Goal: Task Accomplishment & Management: Manage account settings

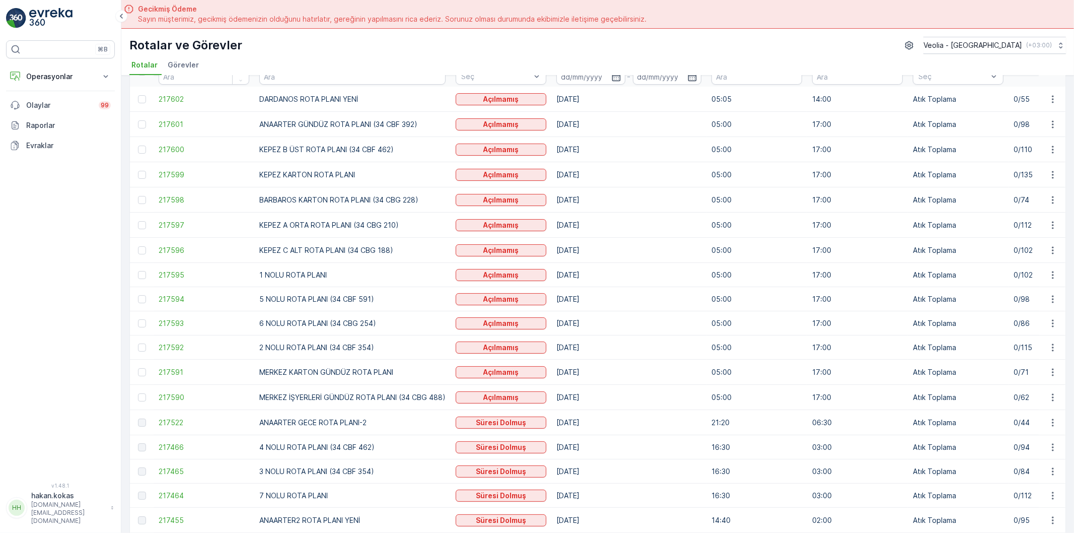
scroll to position [56, 0]
click at [212, 282] on span "217595" at bounding box center [204, 277] width 91 height 10
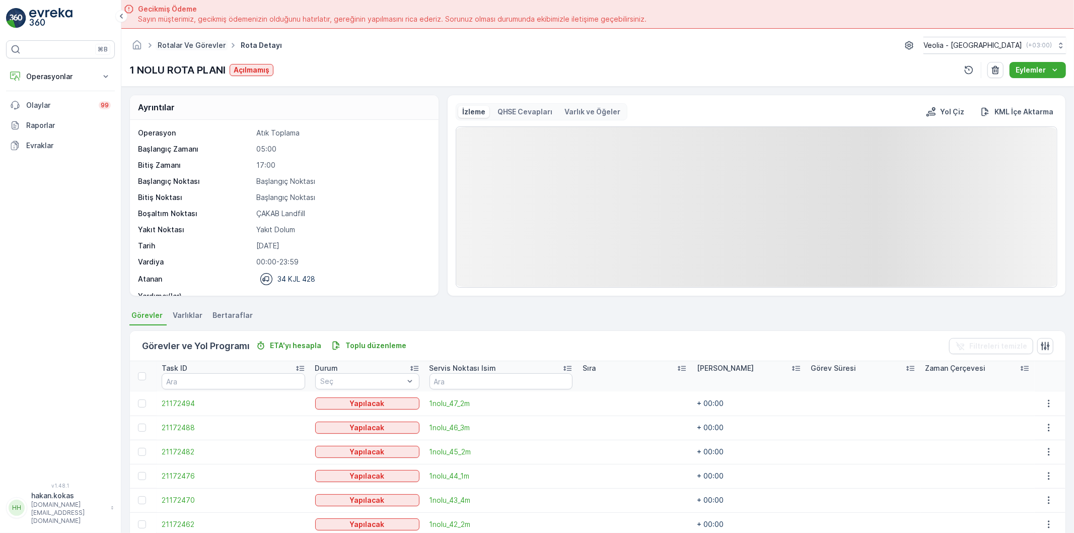
click at [185, 46] on link "Rotalar ve Görevler" at bounding box center [192, 45] width 68 height 9
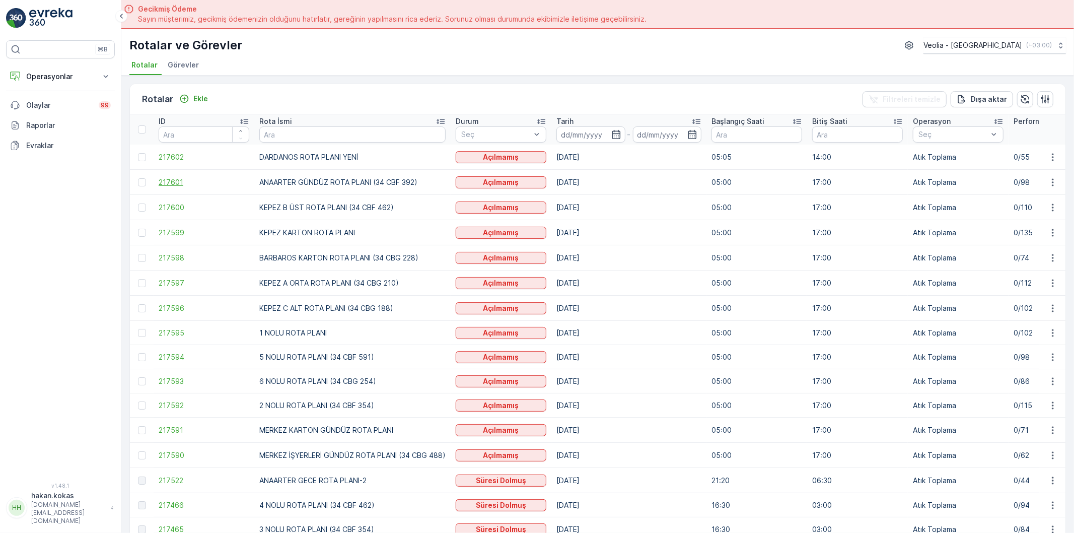
click at [169, 178] on span "217601" at bounding box center [204, 182] width 91 height 10
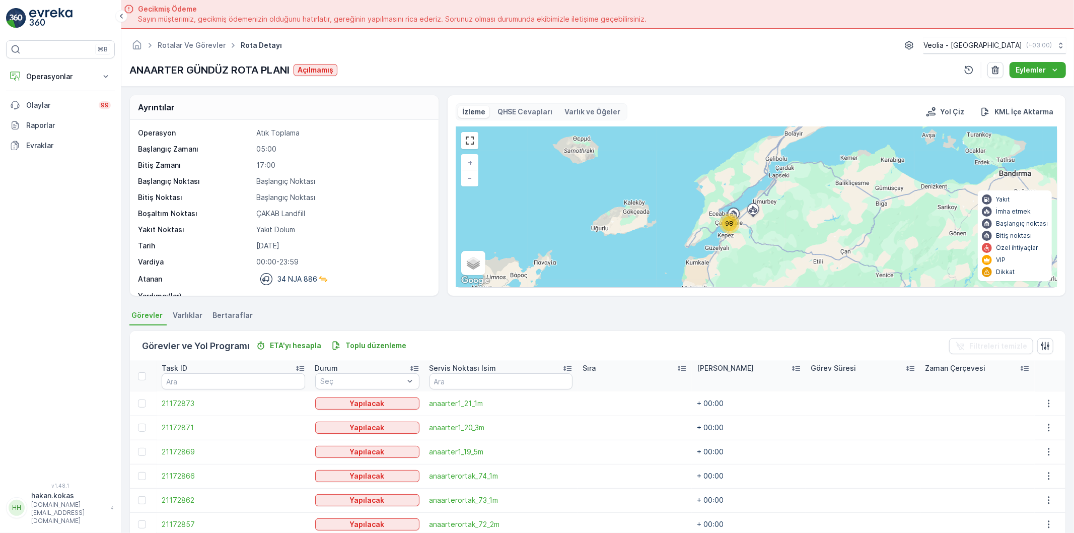
click at [199, 37] on div "Rotalar ve Görevler Rota Detayı Veolia - Çanakkale ( +03:00 )" at bounding box center [597, 45] width 936 height 17
click at [199, 42] on link "Rotalar ve Görevler" at bounding box center [192, 45] width 68 height 9
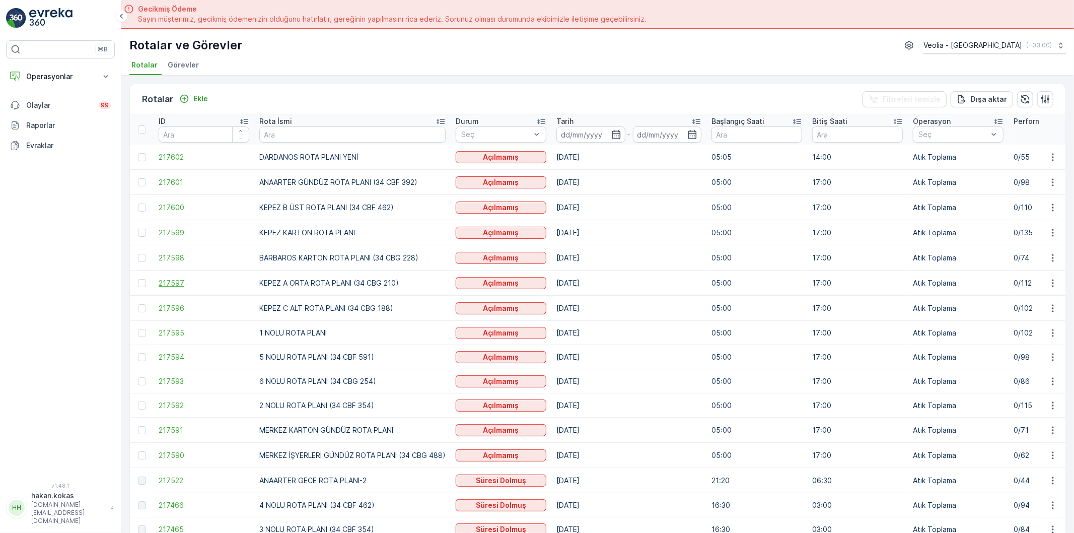
click at [200, 284] on span "217597" at bounding box center [204, 283] width 91 height 10
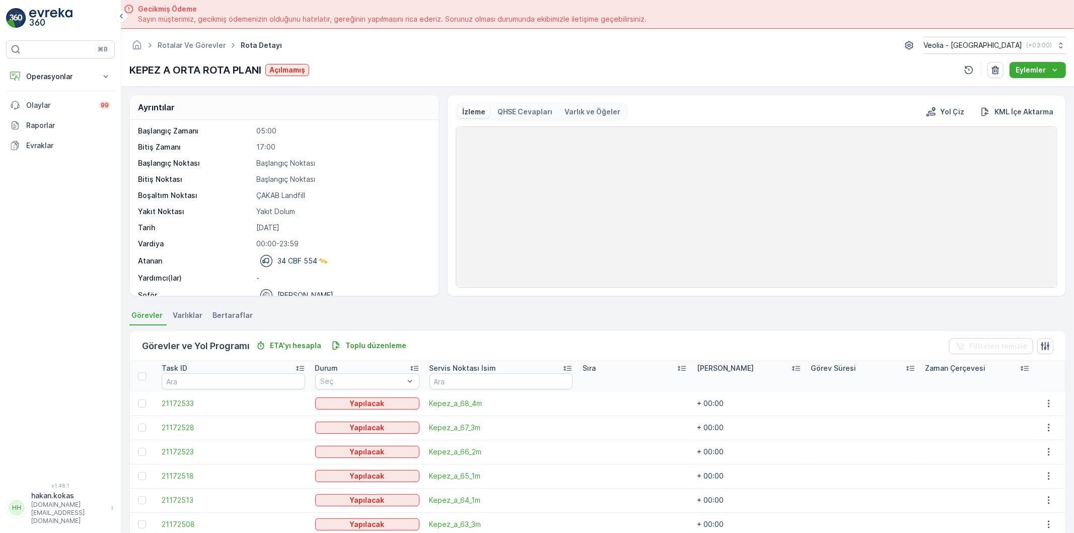
scroll to position [31, 0]
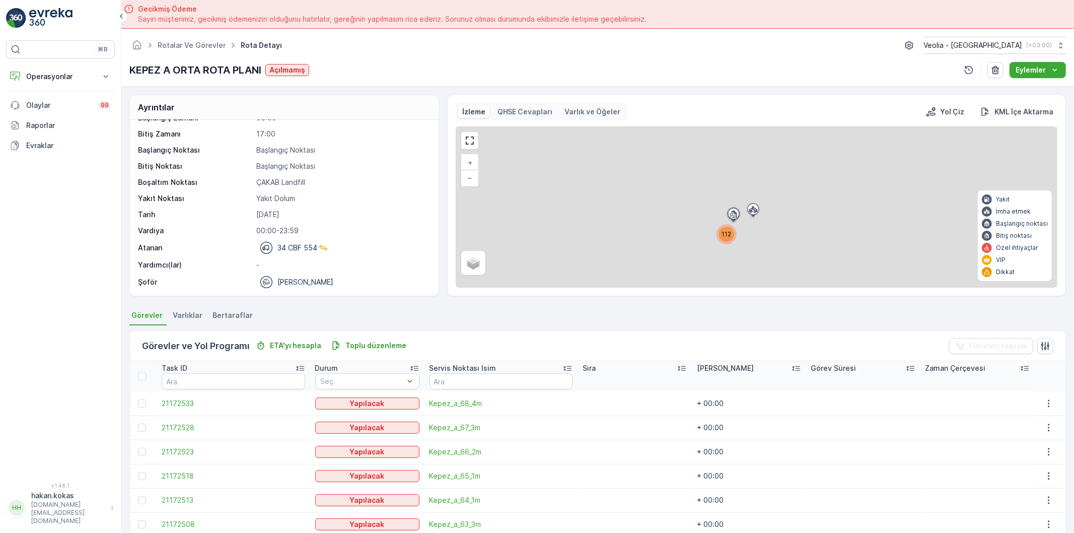
click at [194, 53] on div "Rotalar ve Görevler Rota Detayı Veolia - Çanakkale ( +03:00 )" at bounding box center [597, 45] width 936 height 17
click at [193, 48] on link "Rotalar ve Görevler" at bounding box center [192, 45] width 68 height 9
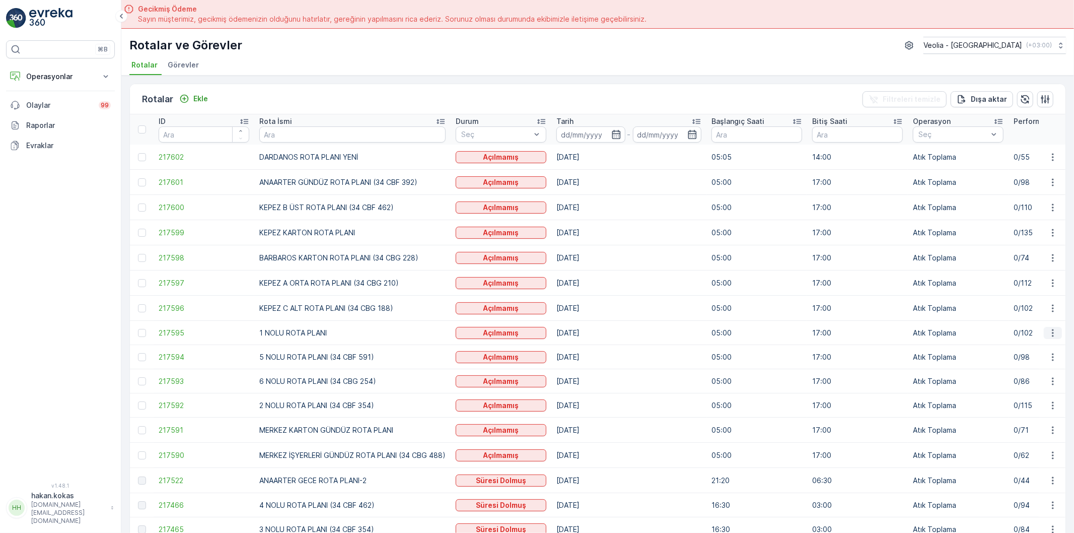
click at [1054, 336] on icon "button" at bounding box center [1052, 333] width 10 height 10
click at [1046, 395] on span "Atanan Kişiyi Değiştir" at bounding box center [1024, 392] width 70 height 10
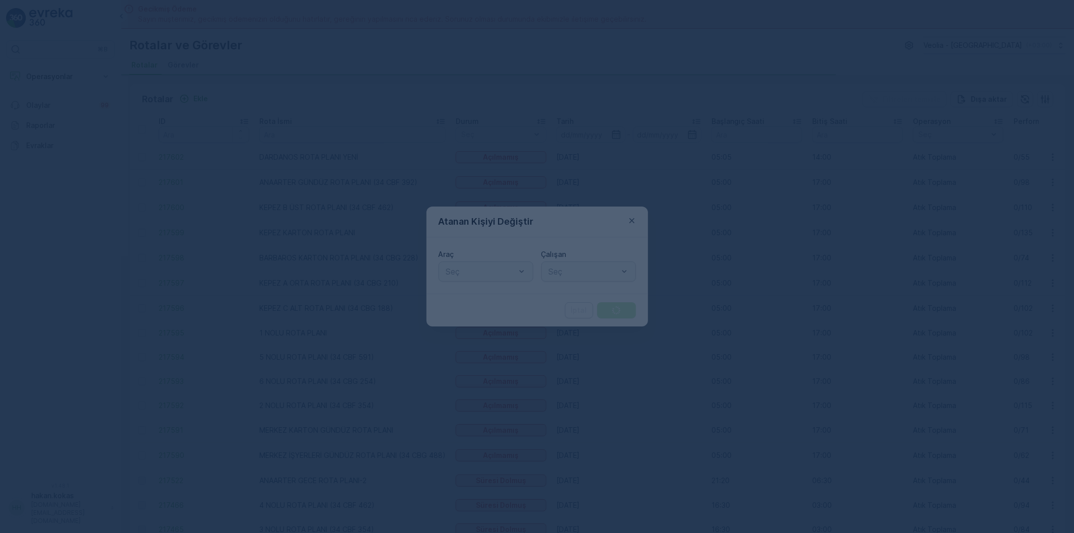
click at [477, 257] on div "Araç" at bounding box center [485, 254] width 95 height 10
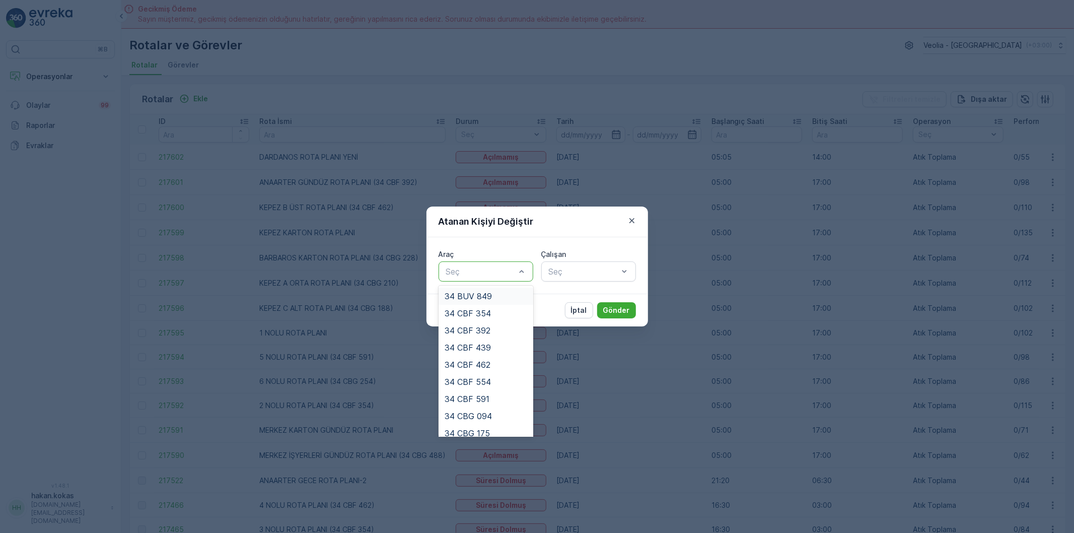
click at [486, 269] on div at bounding box center [480, 271] width 71 height 9
type input "42"
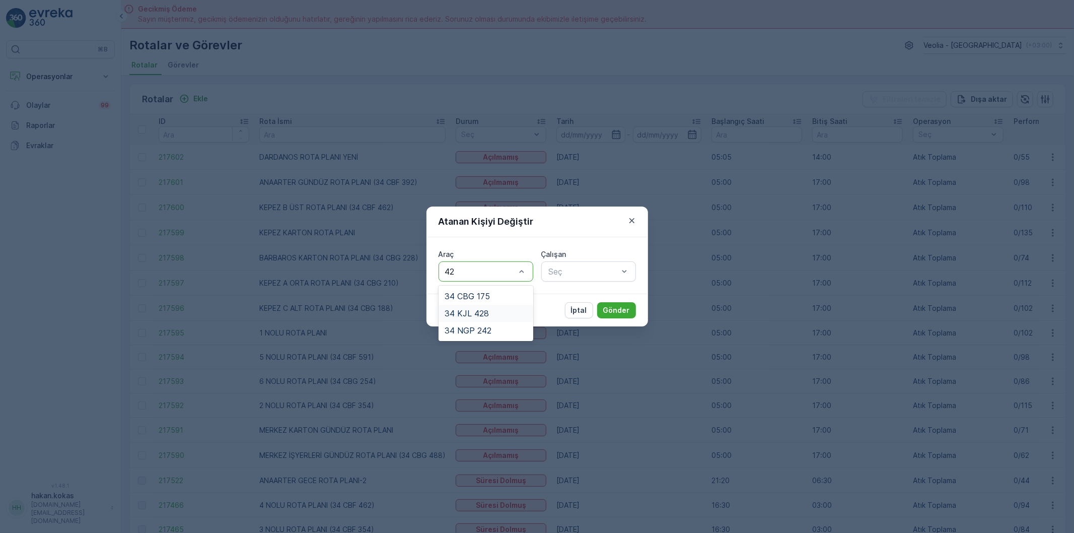
click at [516, 313] on div "34 KJL 428" at bounding box center [485, 313] width 83 height 9
click at [550, 297] on div "İptal Gönder" at bounding box center [536, 309] width 221 height 33
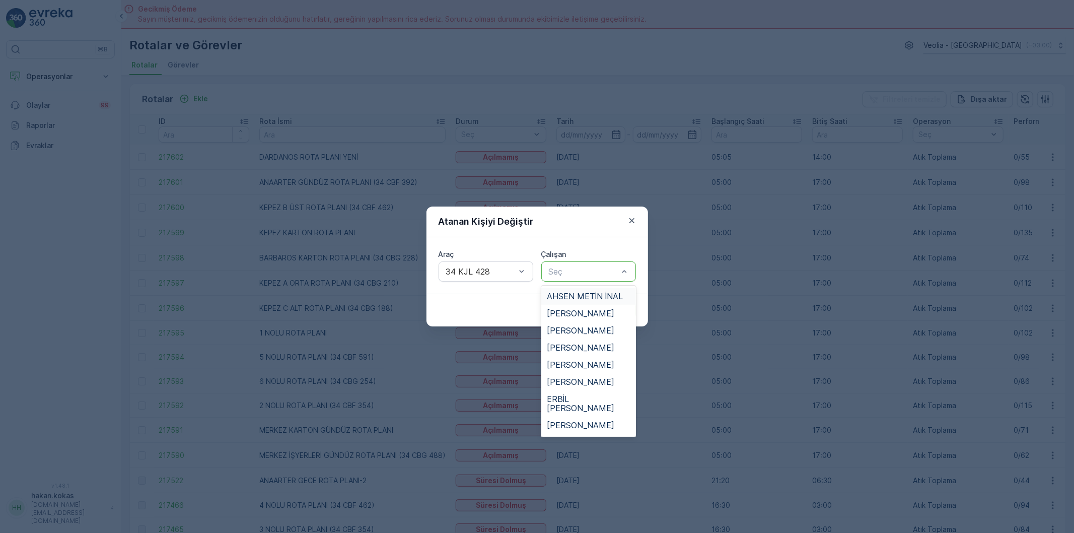
click at [565, 279] on div "Seç" at bounding box center [588, 271] width 95 height 20
click at [583, 416] on div "[PERSON_NAME]" at bounding box center [588, 424] width 95 height 17
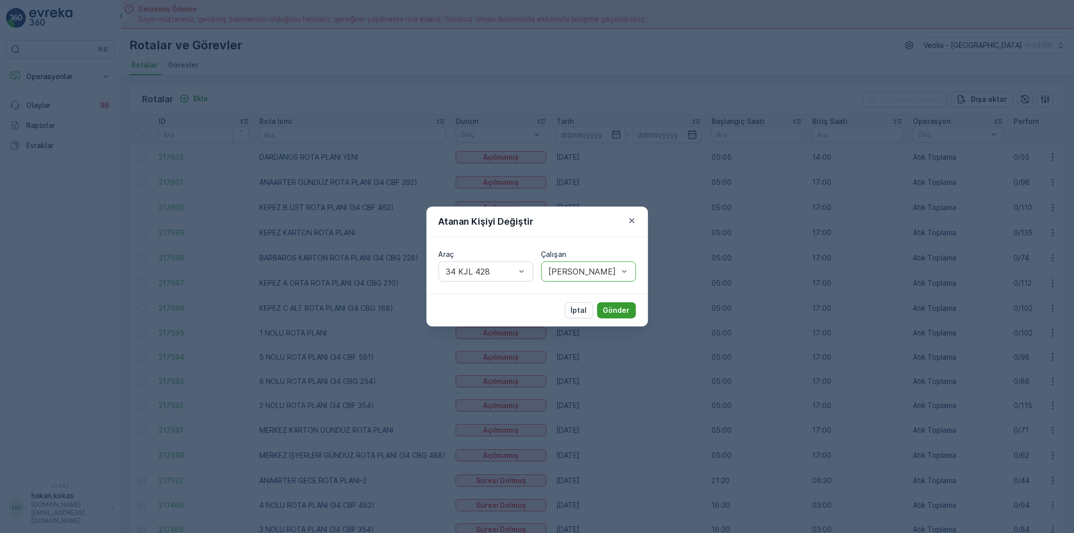
click at [615, 310] on p "Gönder" at bounding box center [616, 310] width 27 height 10
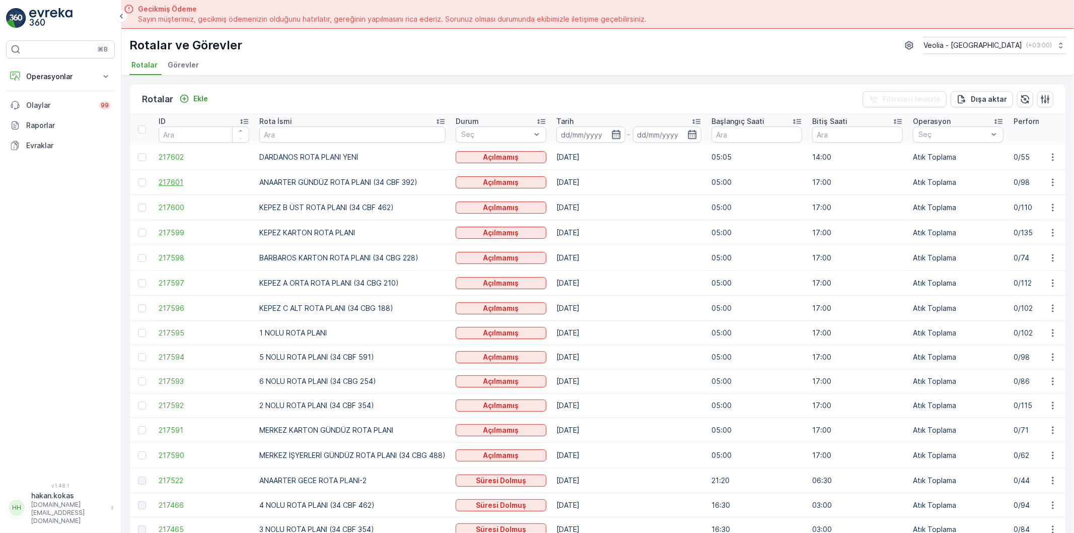
click at [189, 184] on span "217601" at bounding box center [204, 182] width 91 height 10
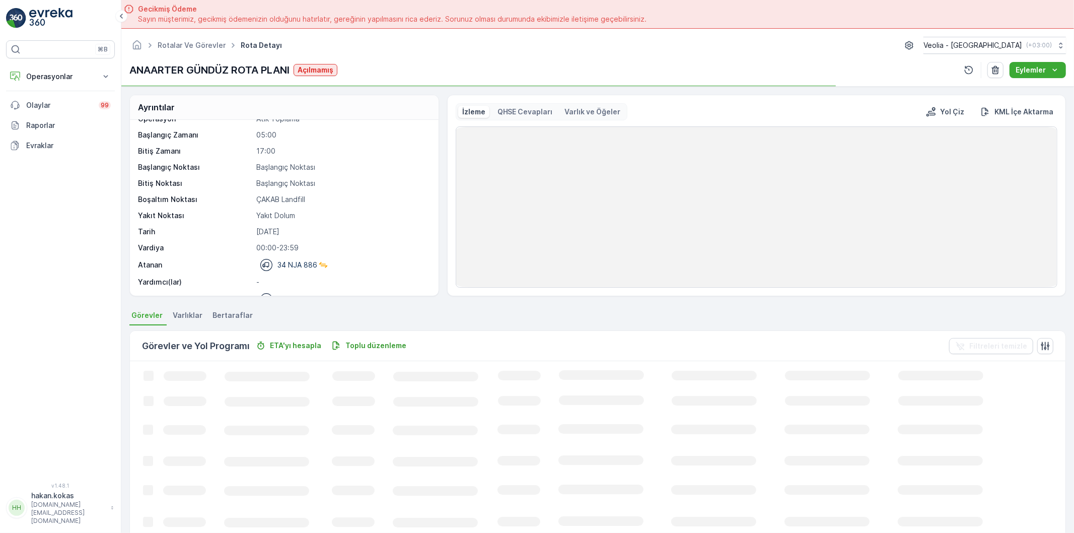
scroll to position [31, 0]
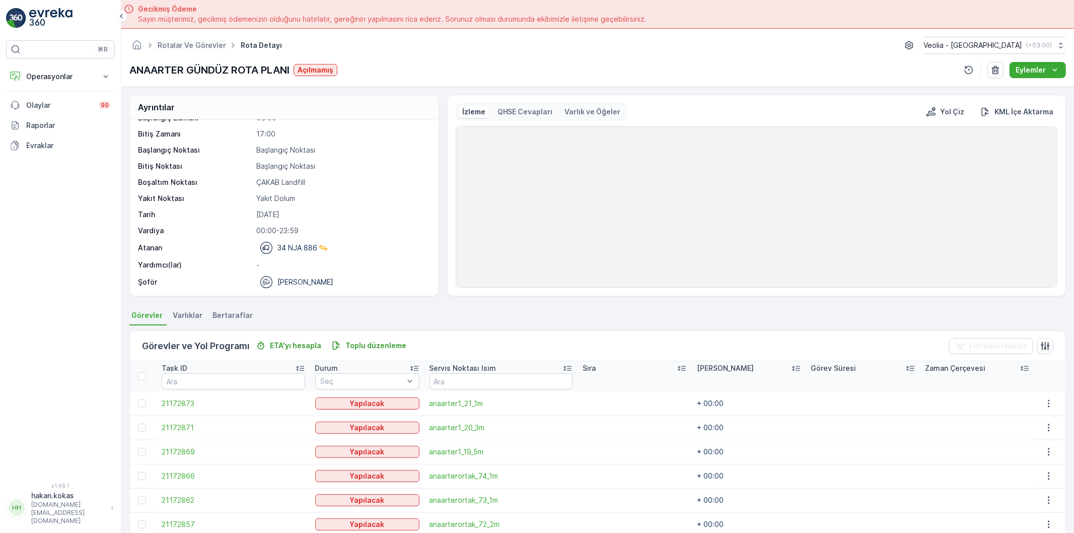
click at [220, 40] on span "Rotalar ve Görevler" at bounding box center [192, 45] width 72 height 10
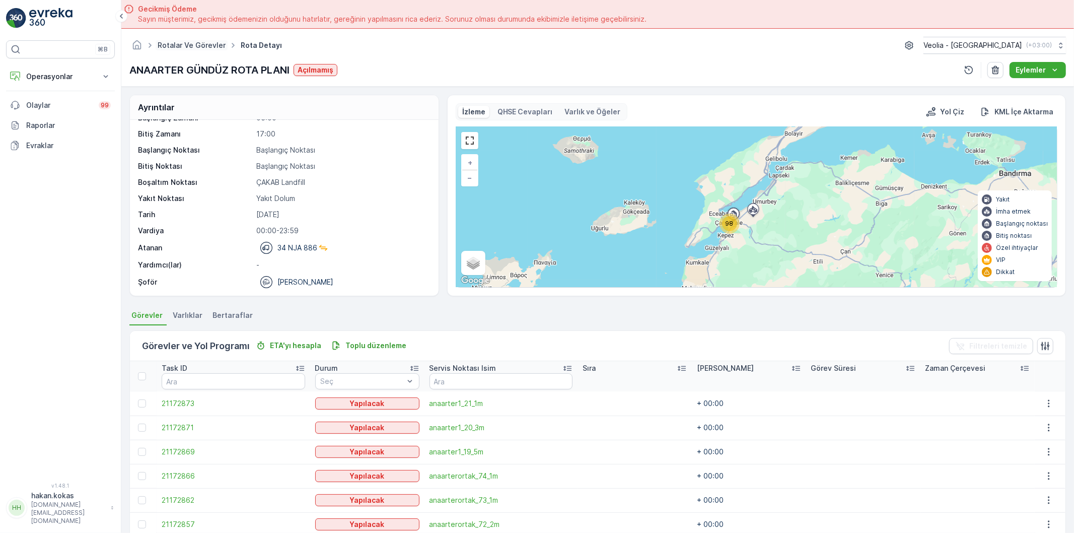
click at [212, 43] on link "Rotalar ve Görevler" at bounding box center [192, 45] width 68 height 9
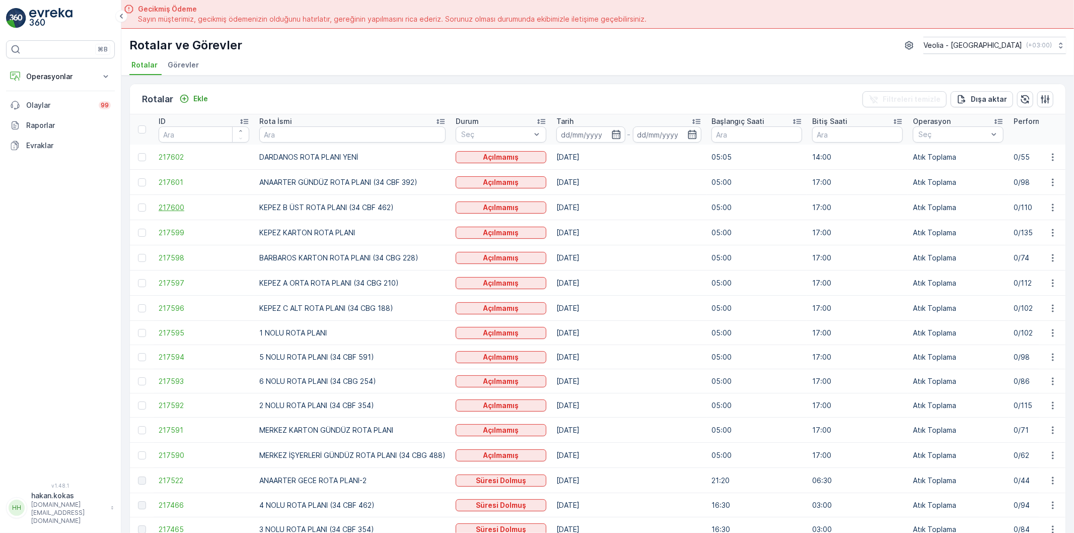
click at [188, 205] on span "217600" at bounding box center [204, 207] width 91 height 10
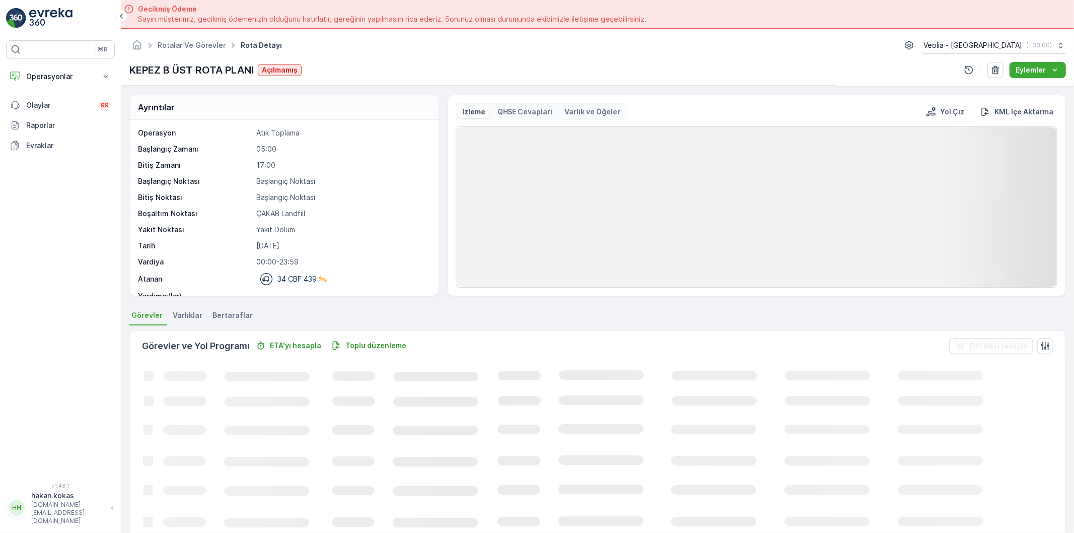
click at [374, 203] on div "Operasyon Atık Toplama Başlangıç Zamanı 05:00 Bitiş Zamanı 17:00 Başlangıç Nokt…" at bounding box center [283, 223] width 290 height 191
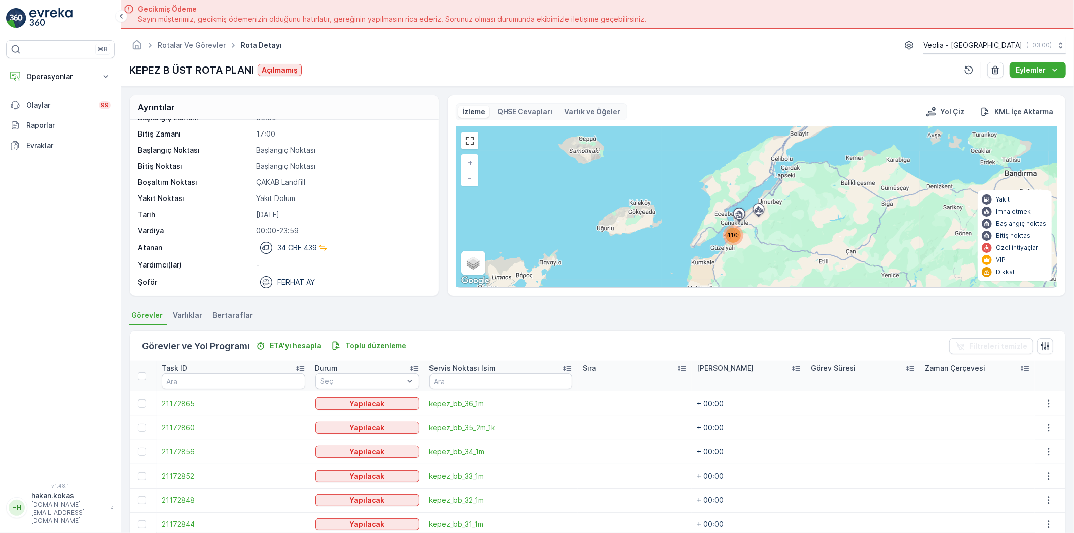
click at [419, 317] on ul "Görevler Varlıklar Bertaraflar" at bounding box center [597, 316] width 936 height 17
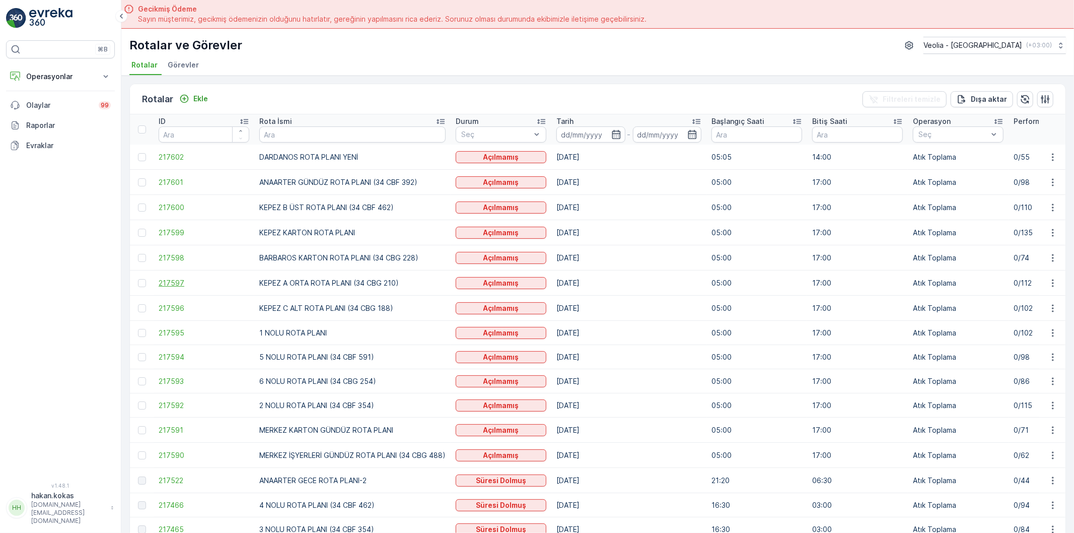
click at [203, 284] on span "217597" at bounding box center [204, 283] width 91 height 10
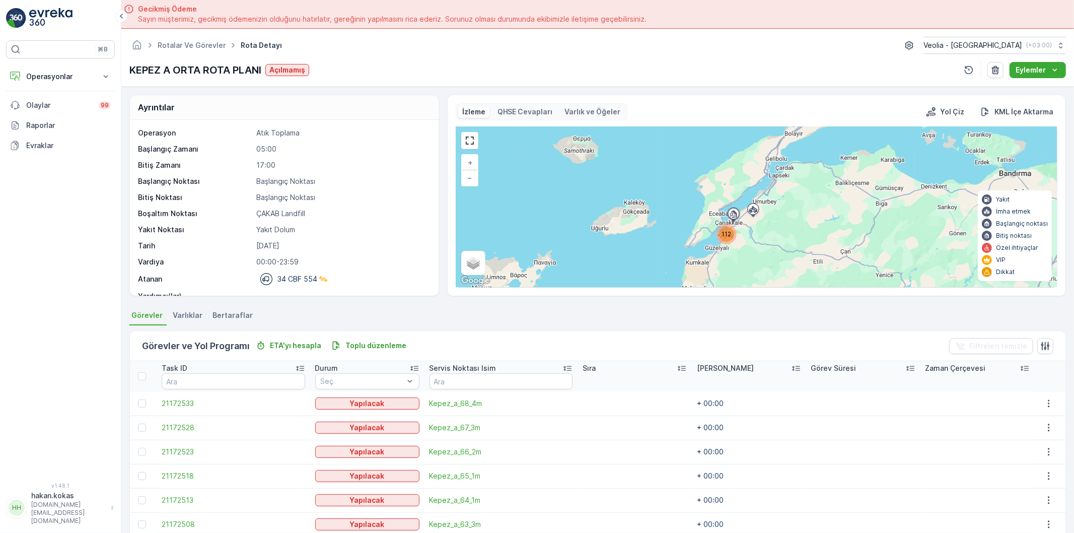
scroll to position [31, 0]
click at [196, 43] on link "Rotalar ve Görevler" at bounding box center [192, 45] width 68 height 9
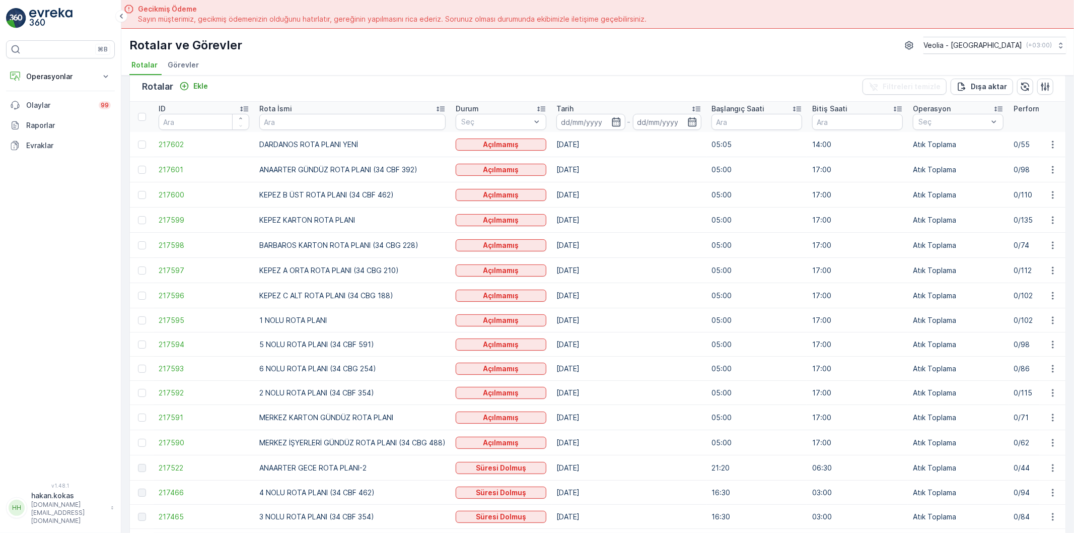
scroll to position [56, 0]
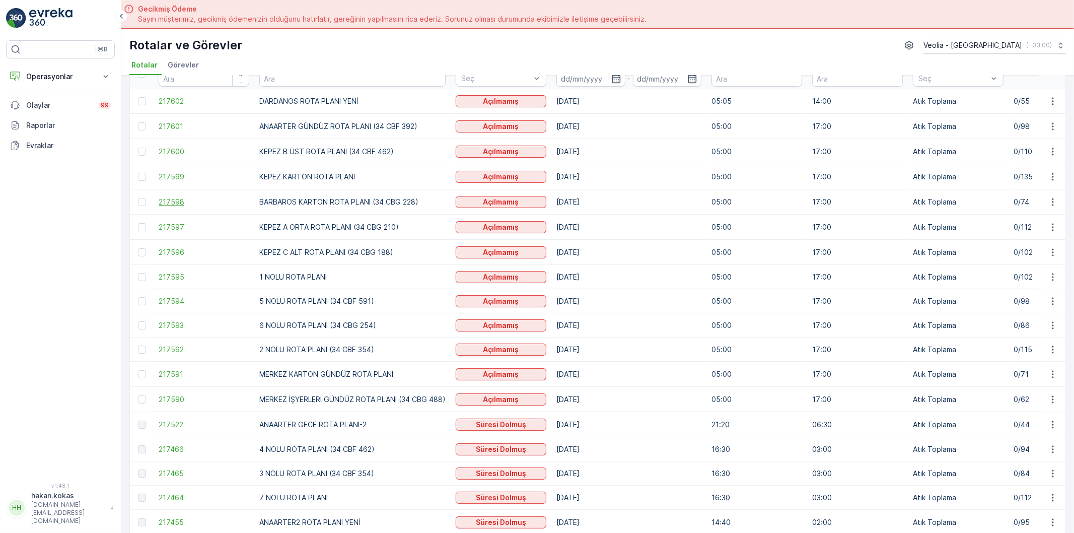
click at [193, 204] on span "217598" at bounding box center [204, 202] width 91 height 10
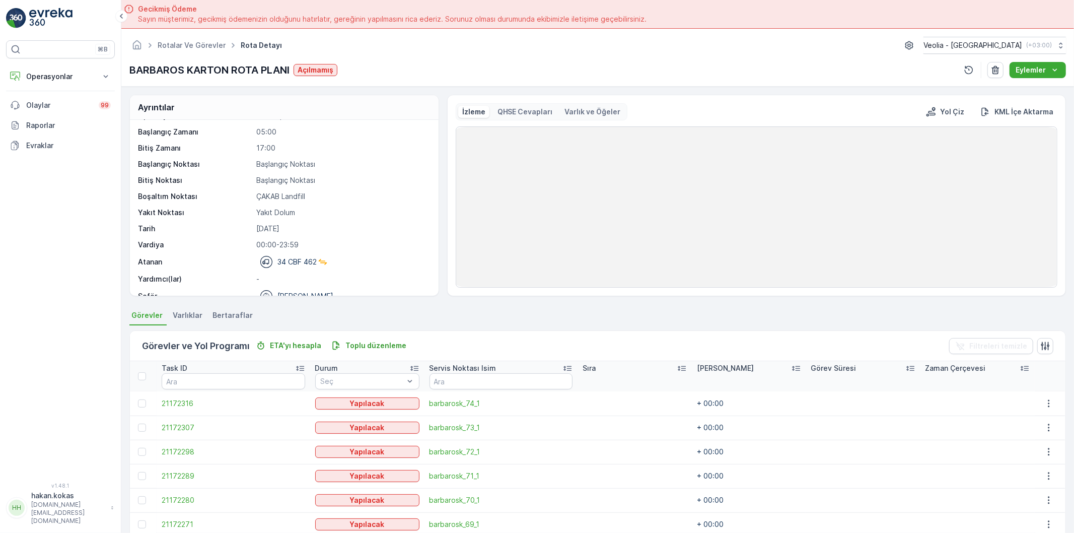
scroll to position [31, 0]
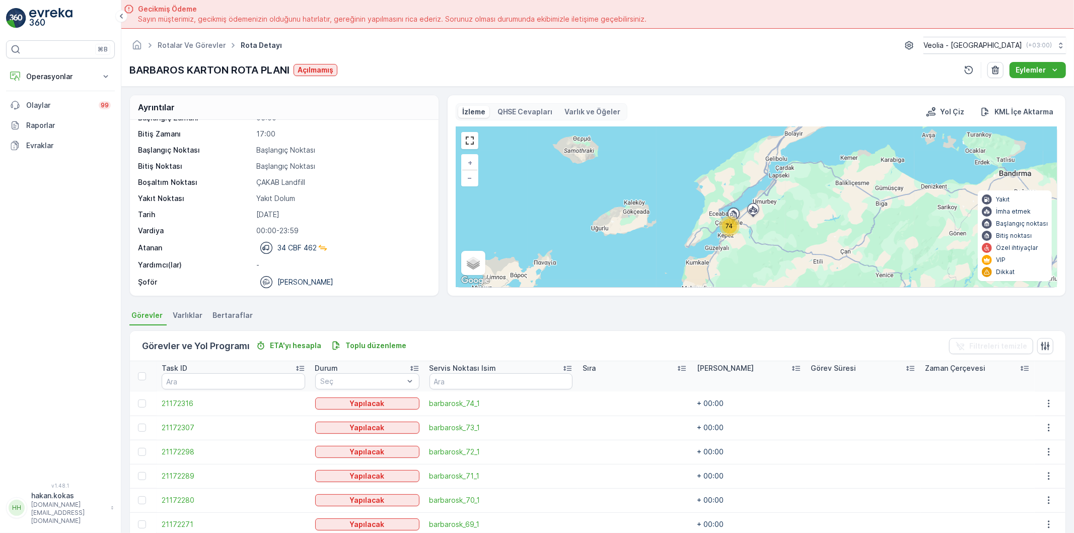
click at [204, 35] on div "Rotalar ve Görevler Rota Detayı Veolia - Çanakkale ( +03:00 ) BARBAROS KARTON R…" at bounding box center [597, 58] width 952 height 58
click at [204, 43] on link "Rotalar ve Görevler" at bounding box center [192, 45] width 68 height 9
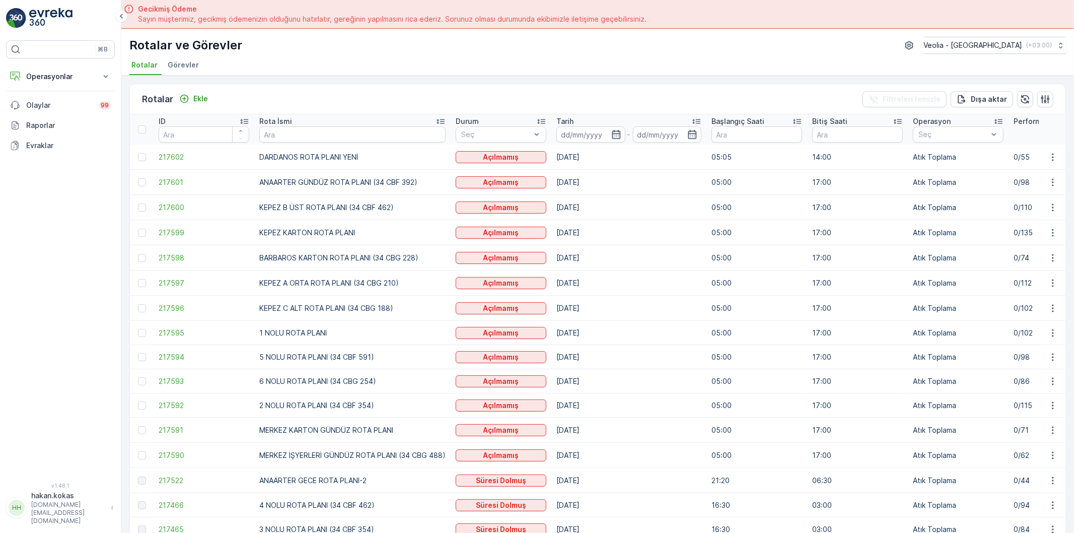
click at [192, 365] on td "217594" at bounding box center [204, 357] width 101 height 24
click at [191, 356] on span "217594" at bounding box center [204, 357] width 91 height 10
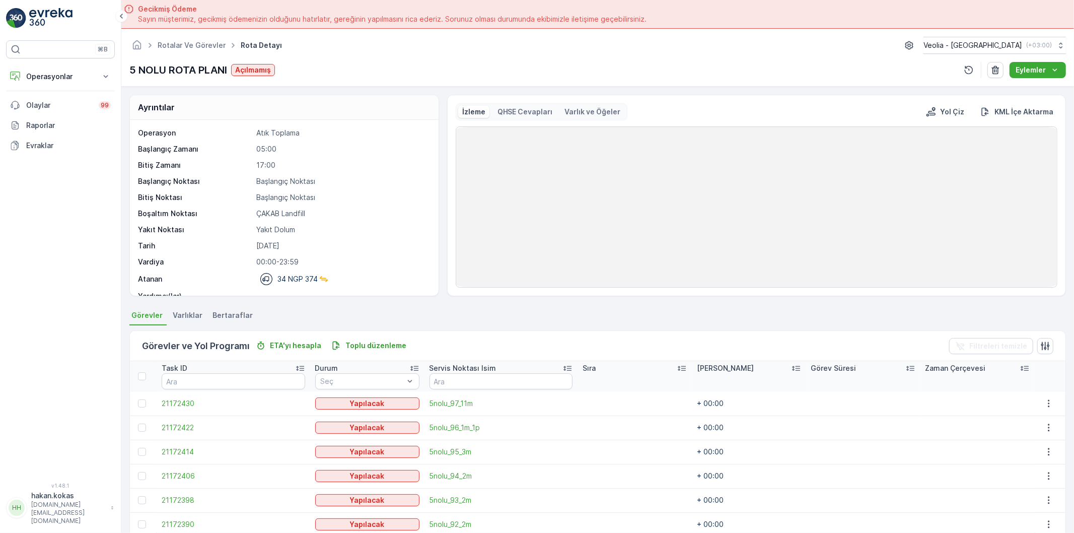
scroll to position [31, 0]
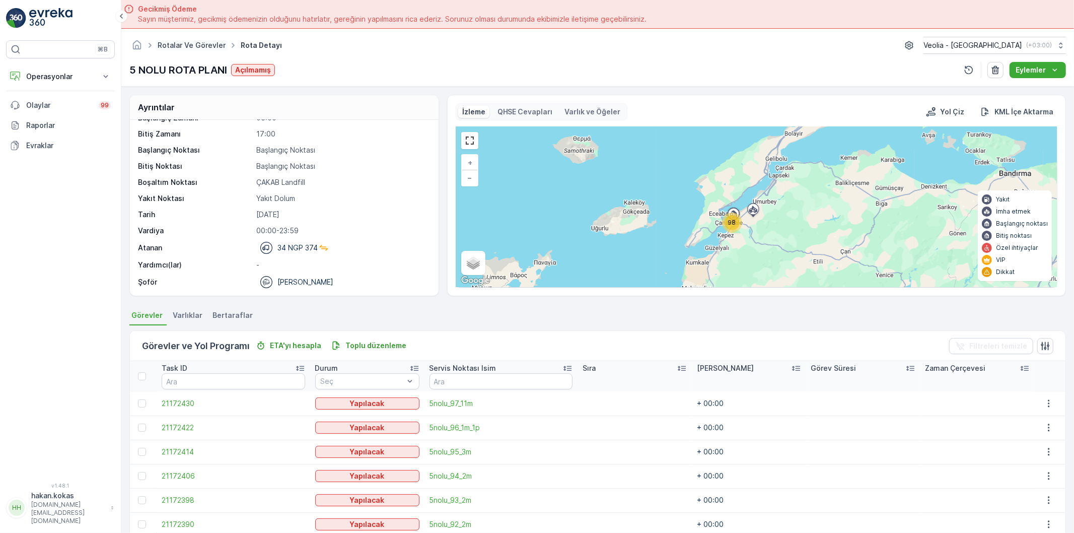
click at [199, 43] on link "Rotalar ve Görevler" at bounding box center [192, 45] width 68 height 9
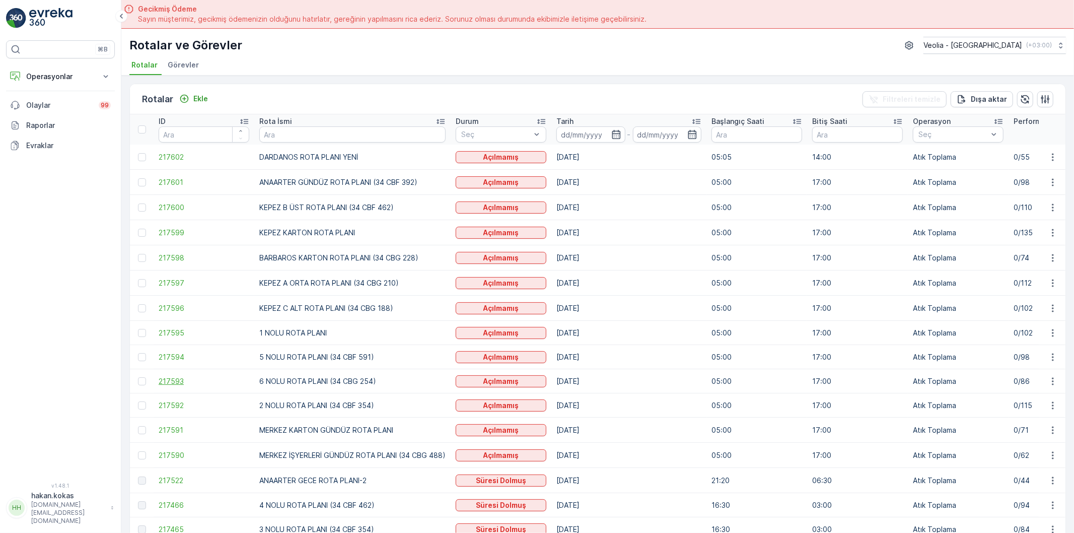
click at [234, 380] on span "217593" at bounding box center [204, 381] width 91 height 10
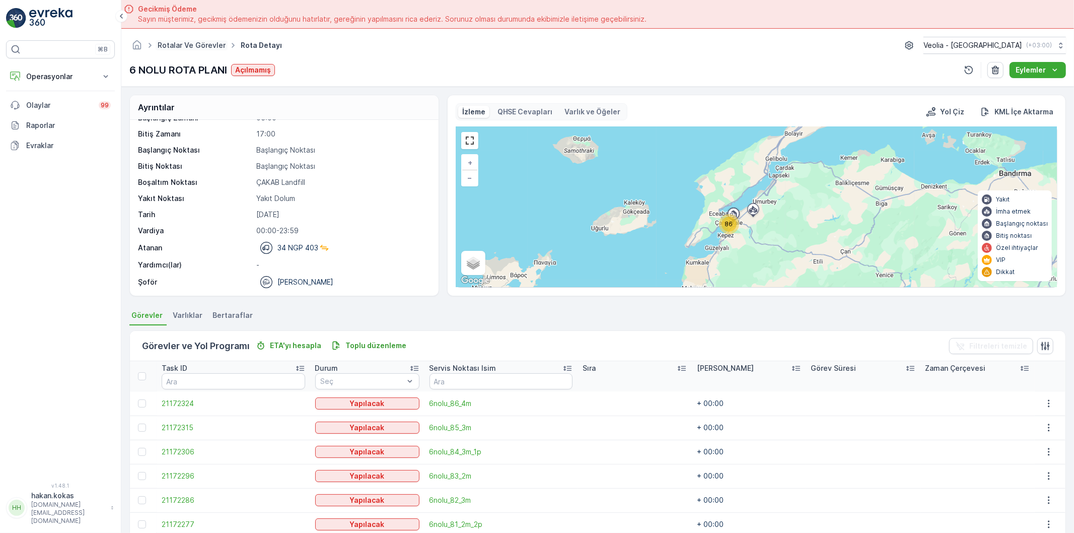
click at [204, 47] on link "Rotalar ve Görevler" at bounding box center [192, 45] width 68 height 9
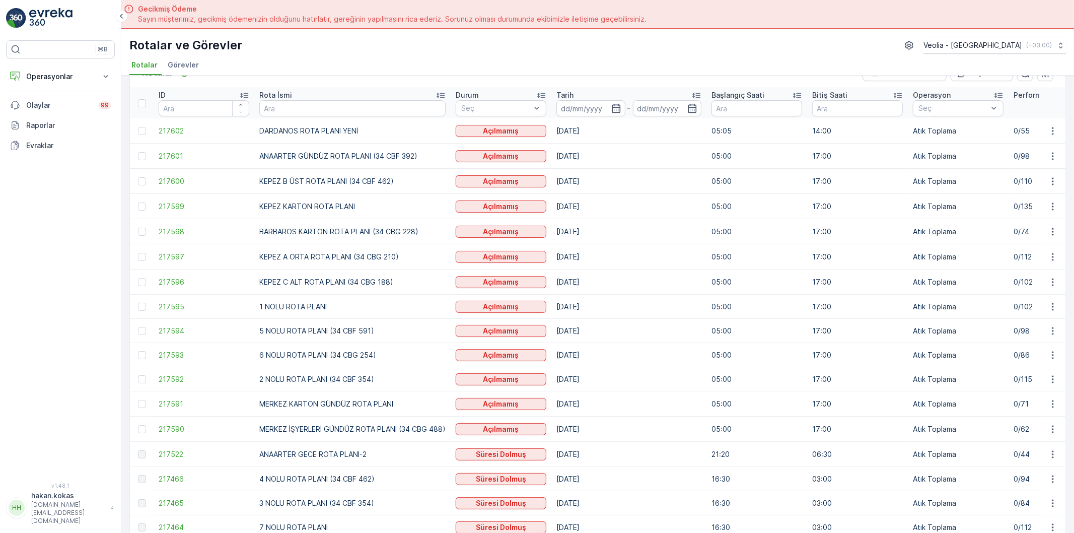
scroll to position [56, 0]
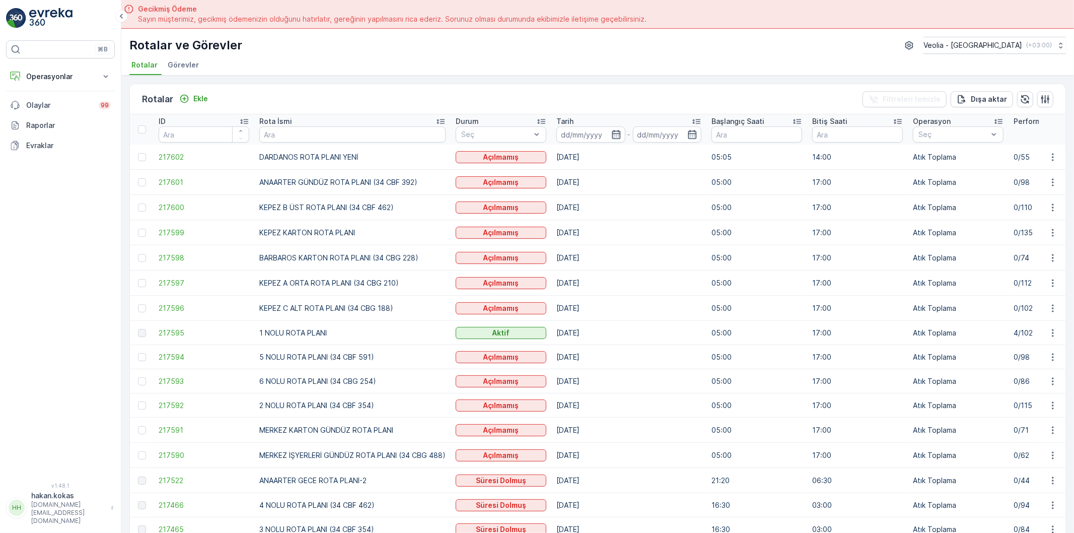
scroll to position [56, 0]
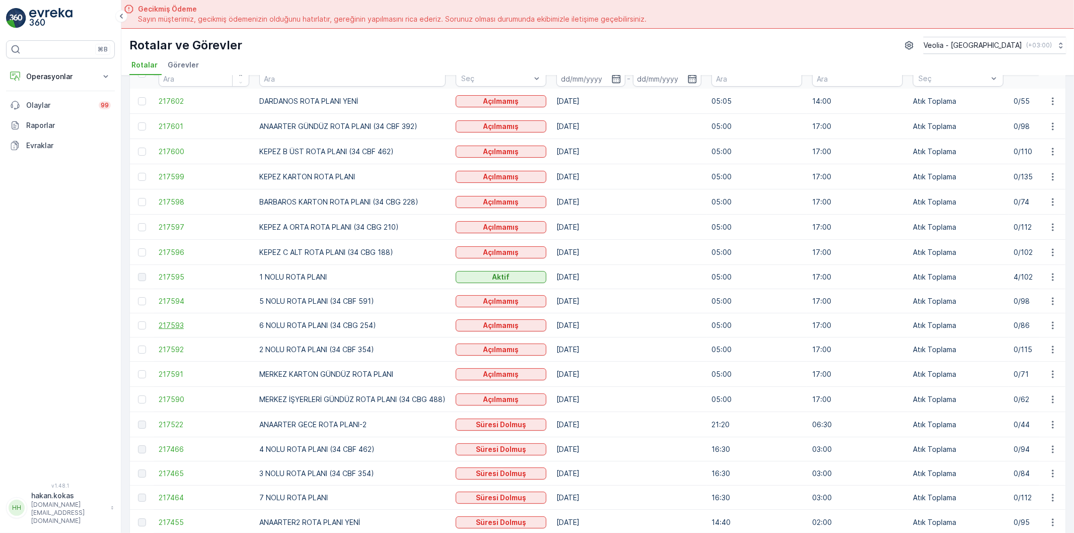
click at [207, 326] on span "217593" at bounding box center [204, 325] width 91 height 10
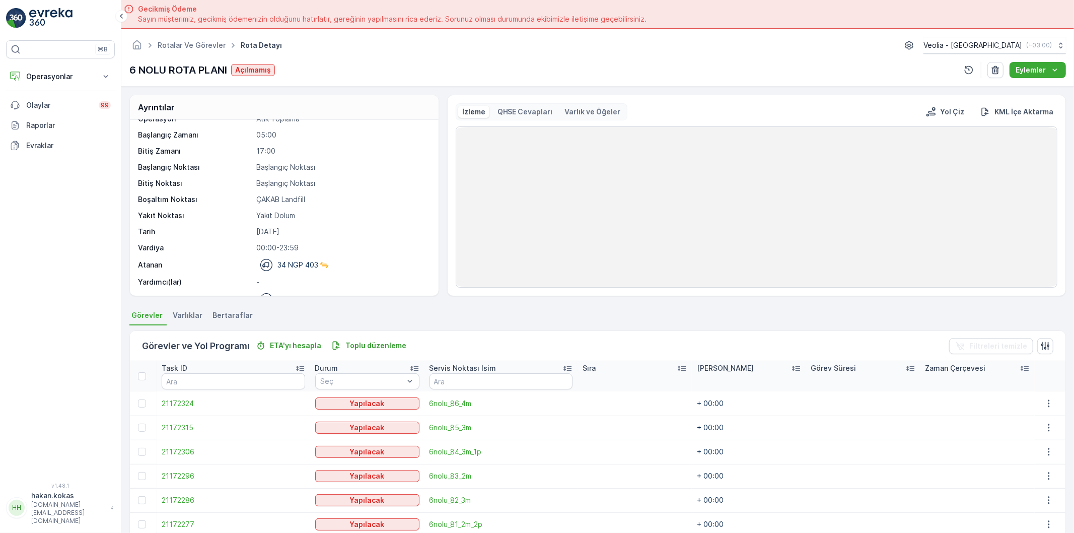
scroll to position [31, 0]
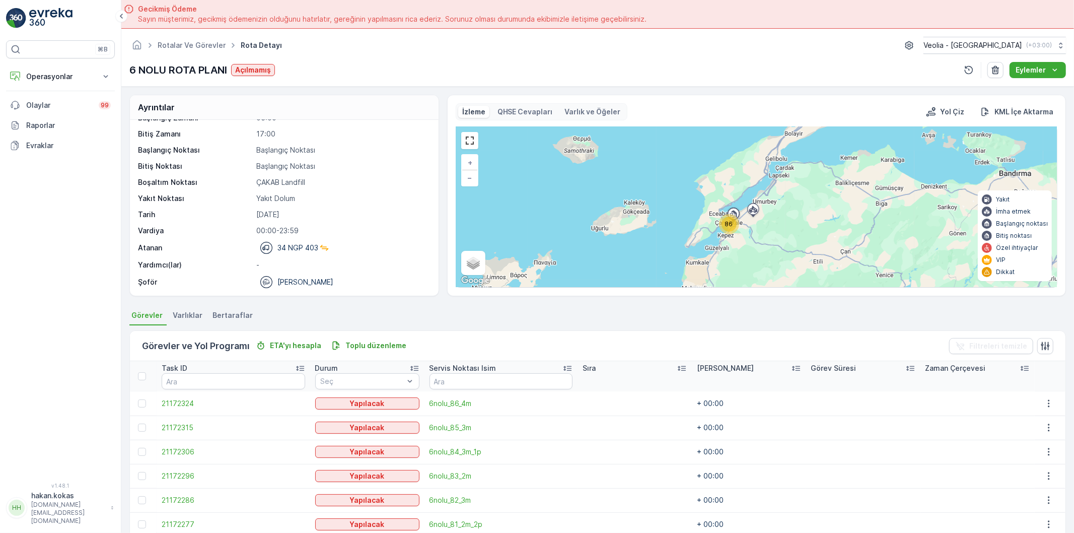
click at [175, 37] on div "Rotalar ve Görevler Rota Detayı Veolia - Çanakkale ( +03:00 )" at bounding box center [597, 45] width 936 height 17
click at [180, 38] on ul "Rotalar ve Görevler" at bounding box center [197, 45] width 83 height 15
click at [185, 41] on link "Rotalar ve Görevler" at bounding box center [192, 45] width 68 height 9
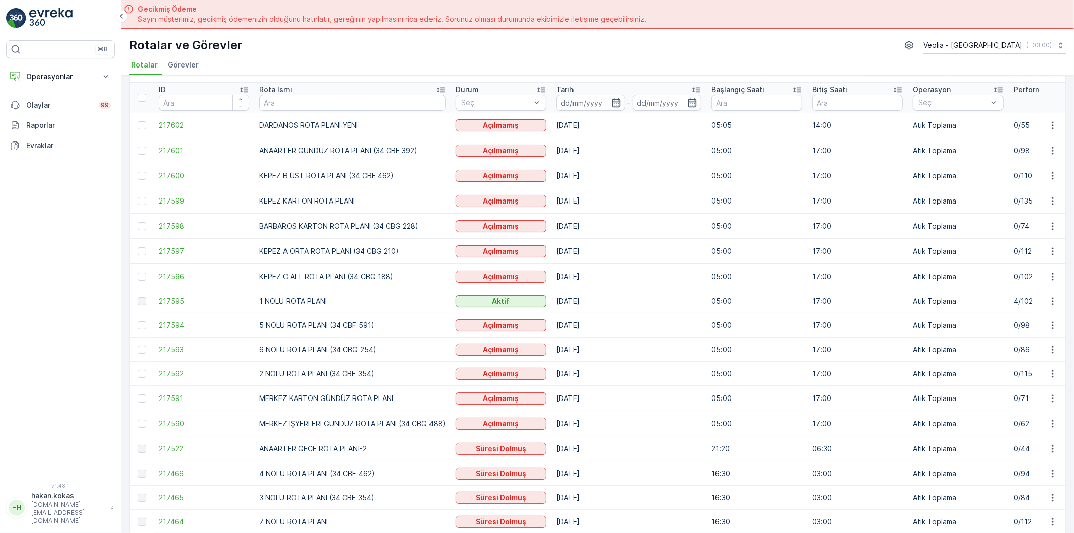
scroll to position [56, 0]
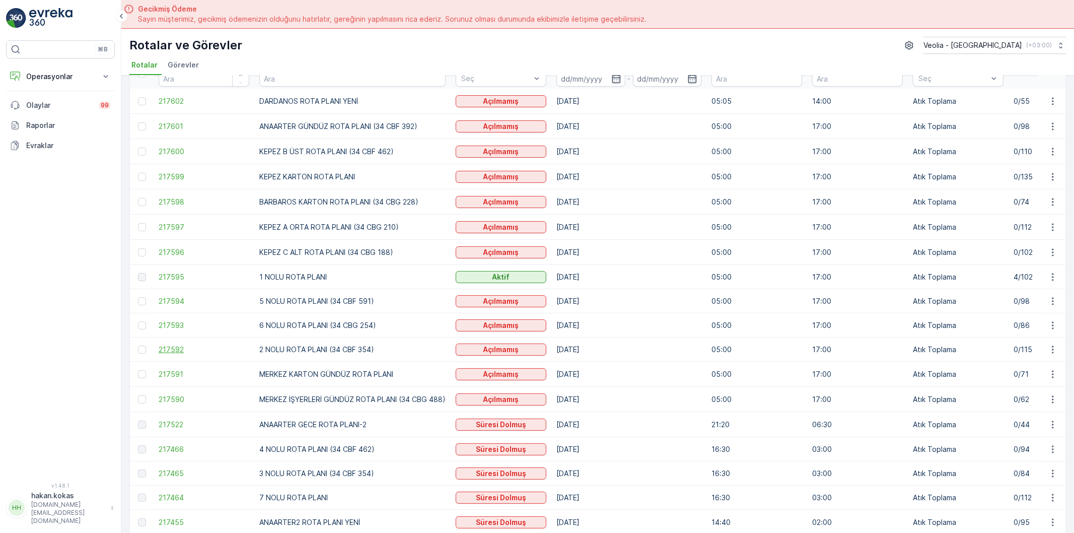
click at [184, 351] on span "217592" at bounding box center [204, 349] width 91 height 10
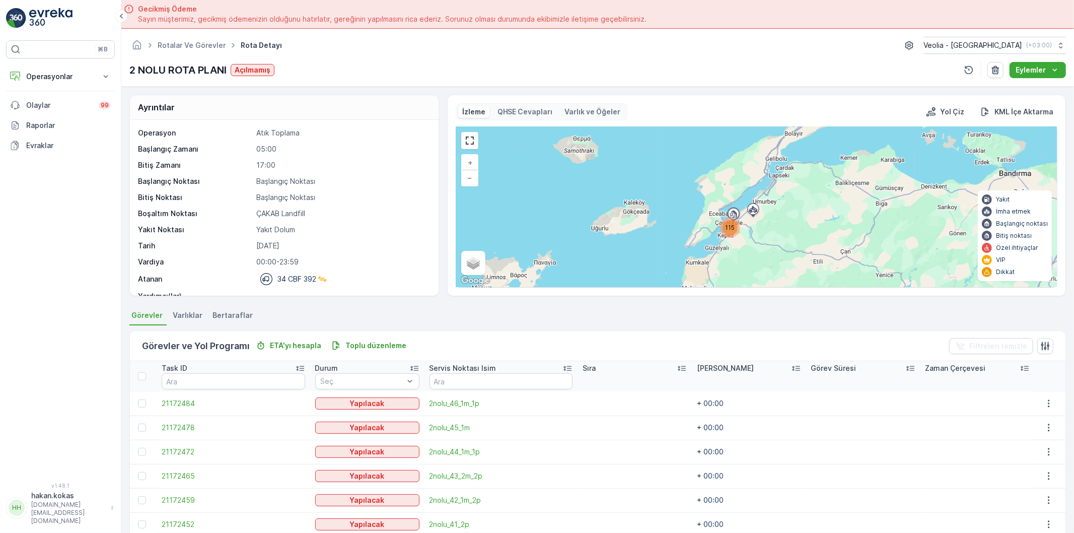
scroll to position [31, 0]
click at [187, 45] on link "Rotalar ve Görevler" at bounding box center [192, 45] width 68 height 9
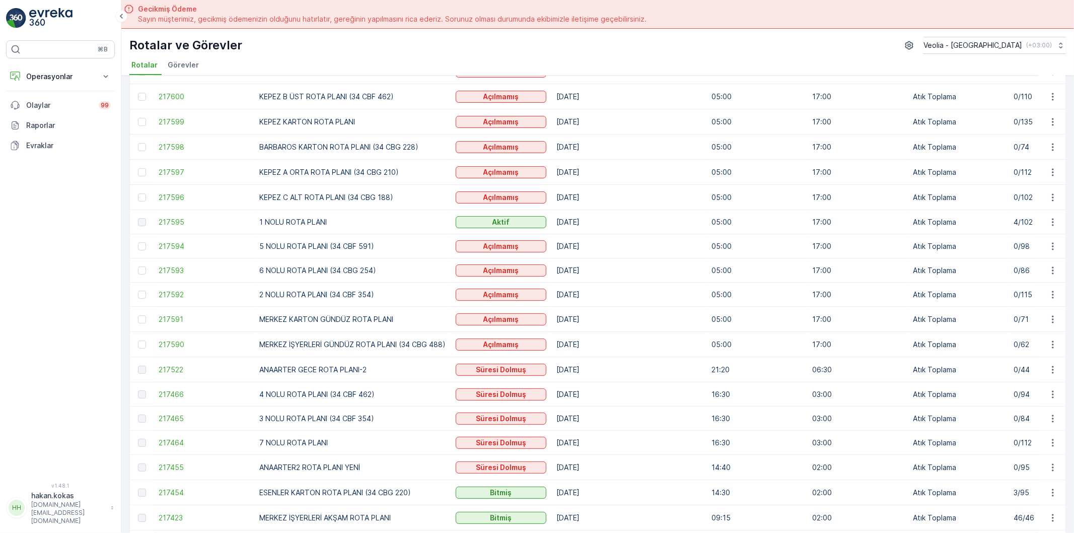
scroll to position [112, 0]
click at [203, 315] on span "217591" at bounding box center [204, 318] width 91 height 10
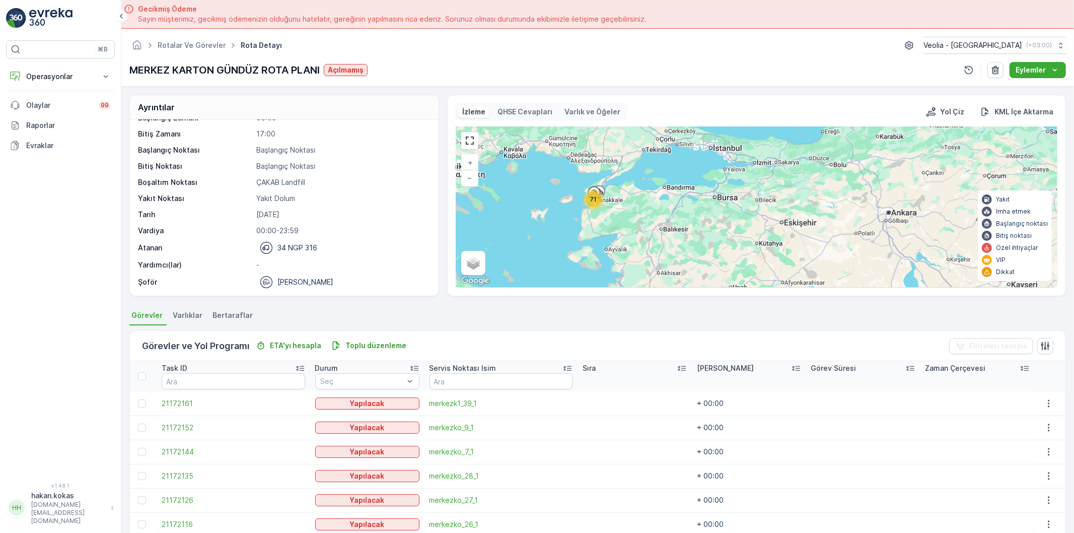
click at [199, 39] on ul "Rotalar ve Görevler" at bounding box center [197, 45] width 83 height 15
click at [200, 39] on ul "Rotalar ve Görevler" at bounding box center [197, 45] width 83 height 15
click at [200, 48] on link "Rotalar ve Görevler" at bounding box center [192, 45] width 68 height 9
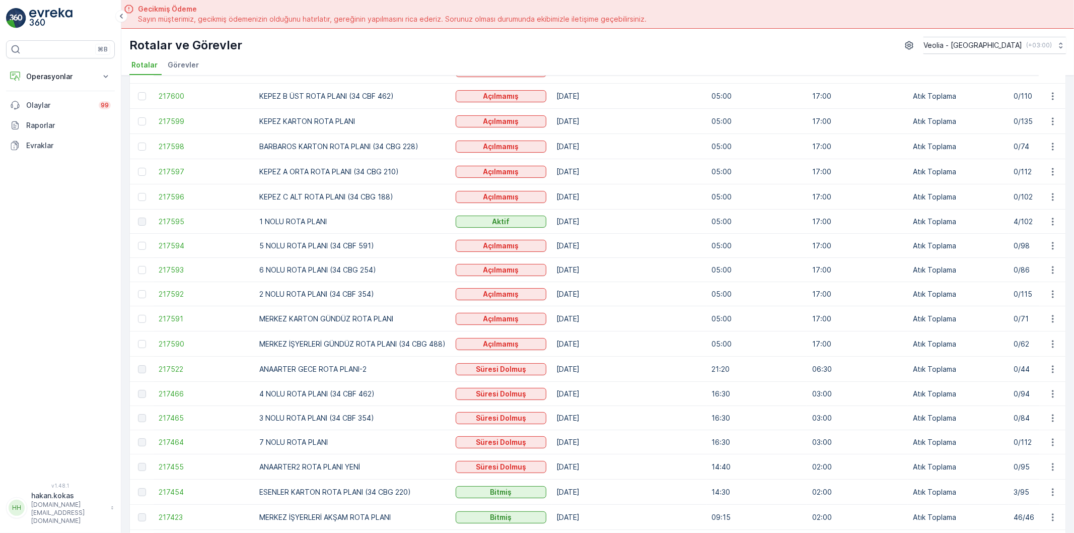
scroll to position [112, 0]
click at [211, 346] on span "217590" at bounding box center [204, 343] width 91 height 10
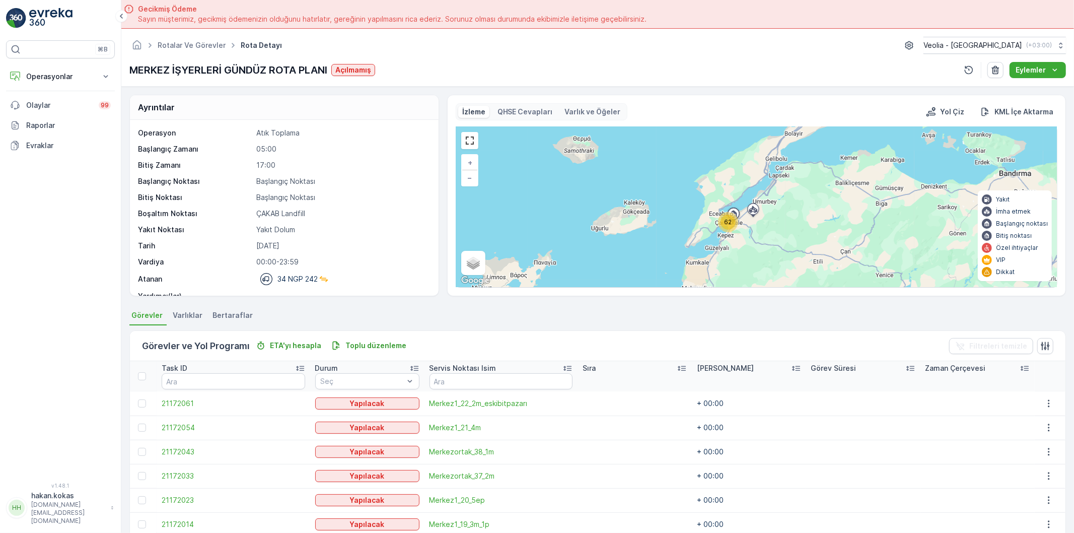
scroll to position [31, 0]
click at [203, 48] on link "Rotalar ve Görevler" at bounding box center [192, 45] width 68 height 9
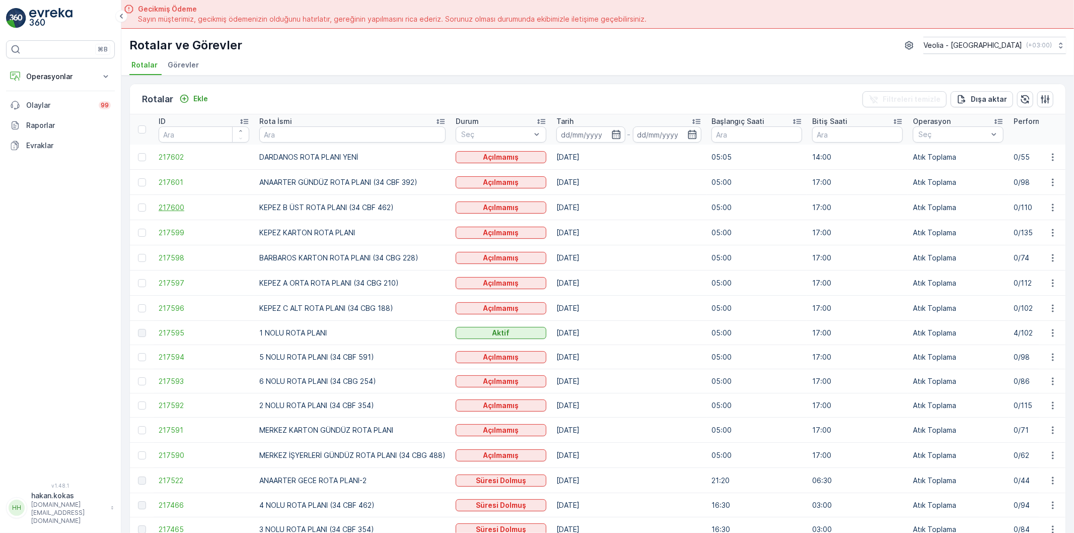
click at [200, 209] on span "217600" at bounding box center [204, 207] width 91 height 10
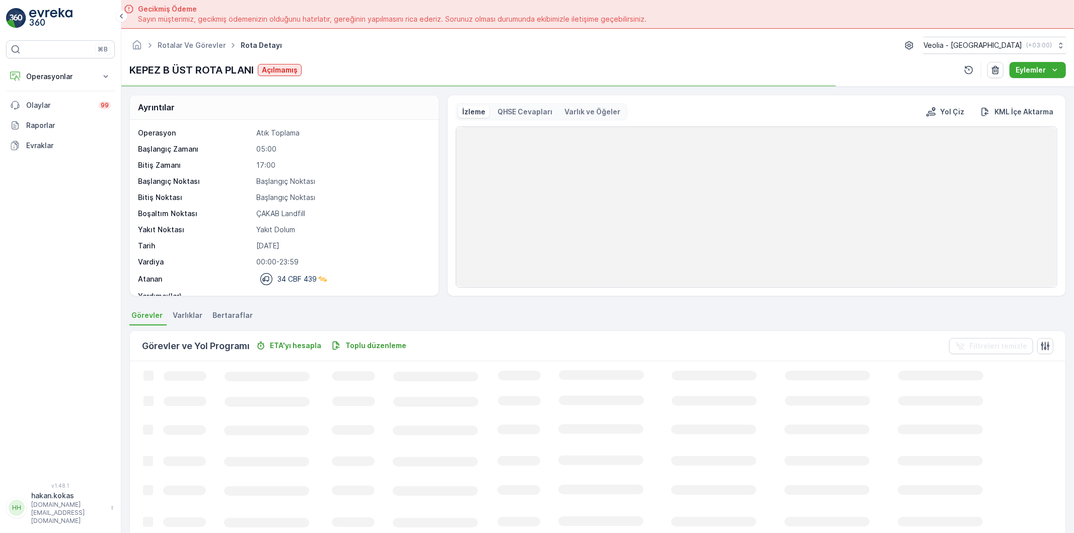
scroll to position [31, 0]
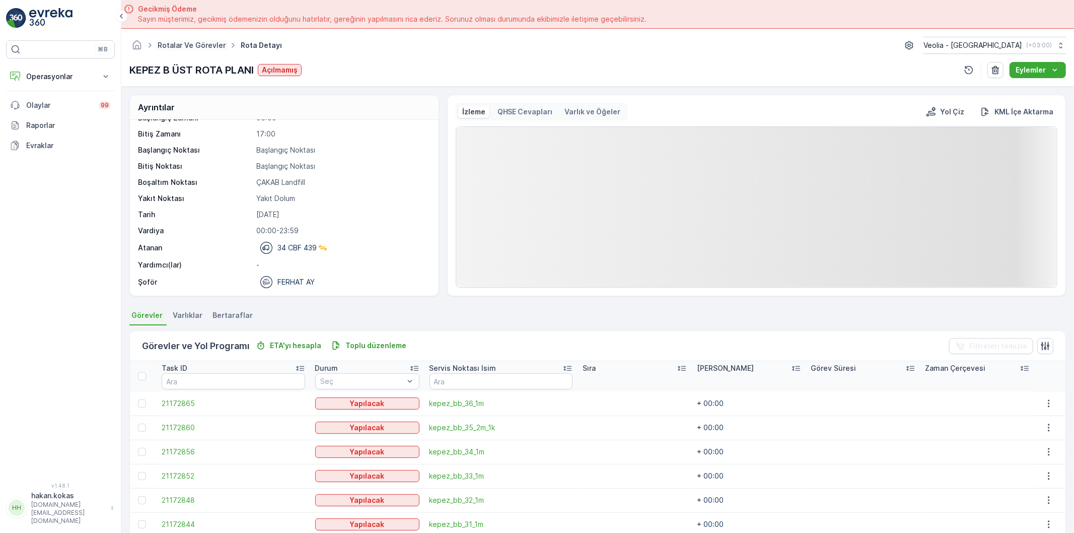
click at [180, 43] on link "Rotalar ve Görevler" at bounding box center [192, 45] width 68 height 9
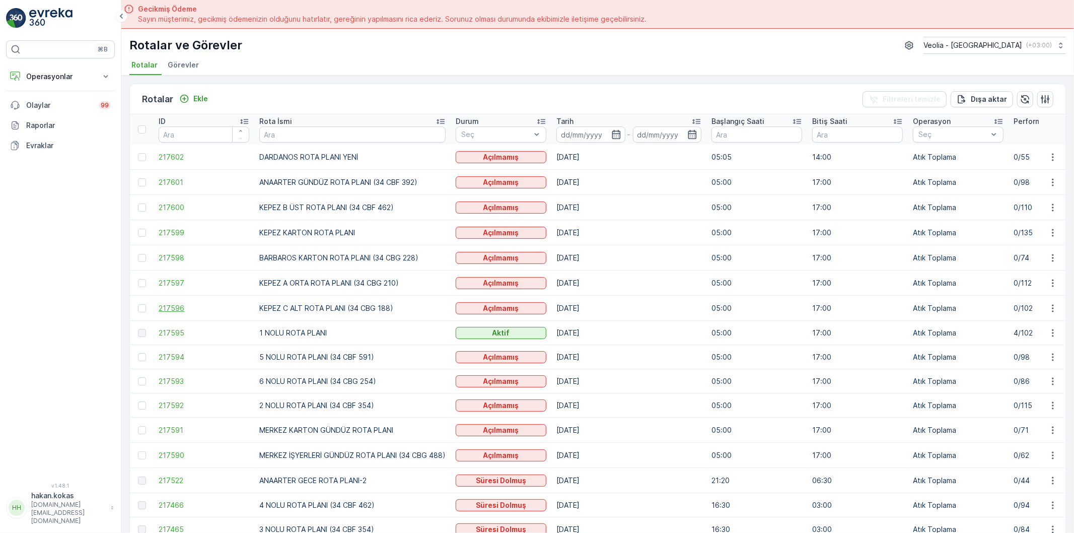
click at [243, 308] on span "217596" at bounding box center [204, 308] width 91 height 10
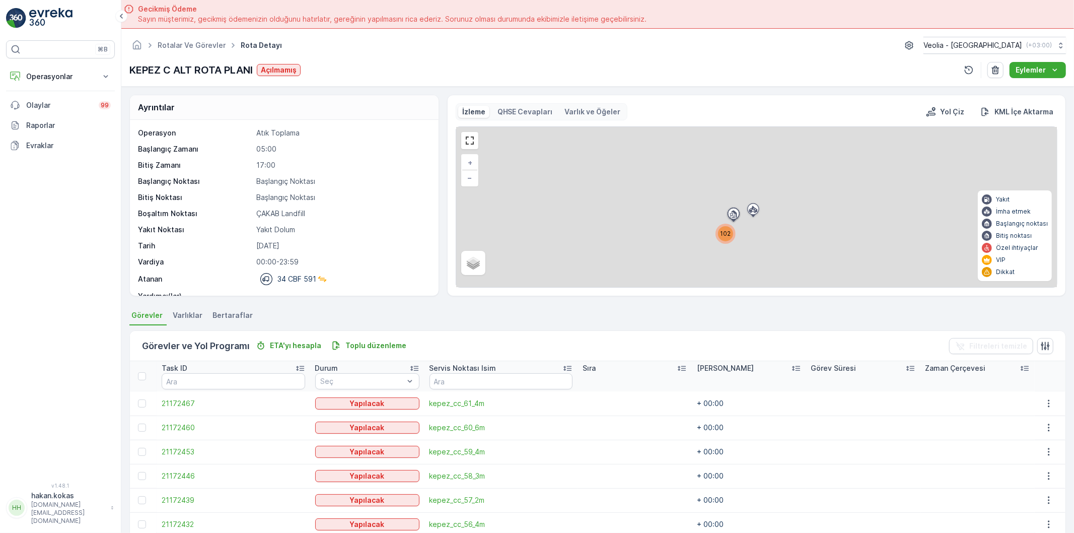
click at [331, 233] on p "Yakıt Dolum" at bounding box center [342, 229] width 172 height 10
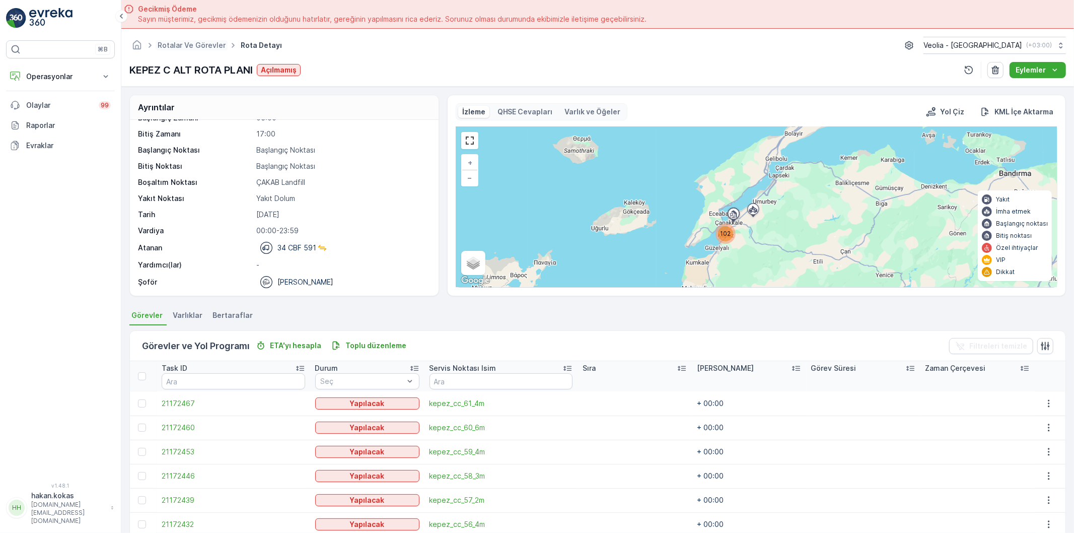
click at [167, 49] on span "Rotalar ve Görevler" at bounding box center [192, 45] width 72 height 10
click at [181, 43] on link "Rotalar ve Görevler" at bounding box center [192, 45] width 68 height 9
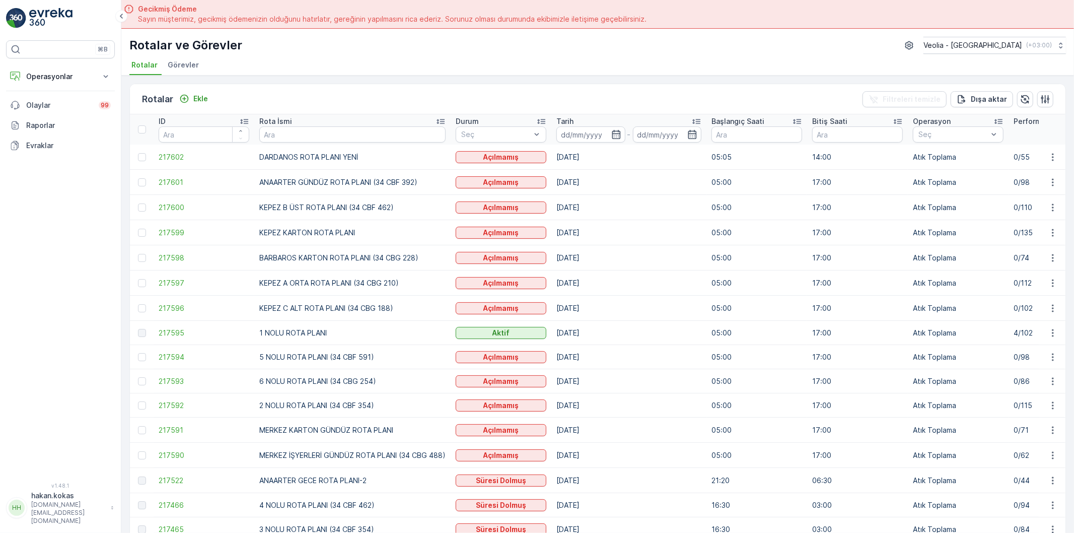
drag, startPoint x: 269, startPoint y: 276, endPoint x: 253, endPoint y: 276, distance: 15.6
click at [268, 276] on td "KEPEZ A ORTA ROTA PLANI (34 CBG 210)" at bounding box center [352, 282] width 196 height 25
click at [229, 280] on span "217597" at bounding box center [204, 283] width 91 height 10
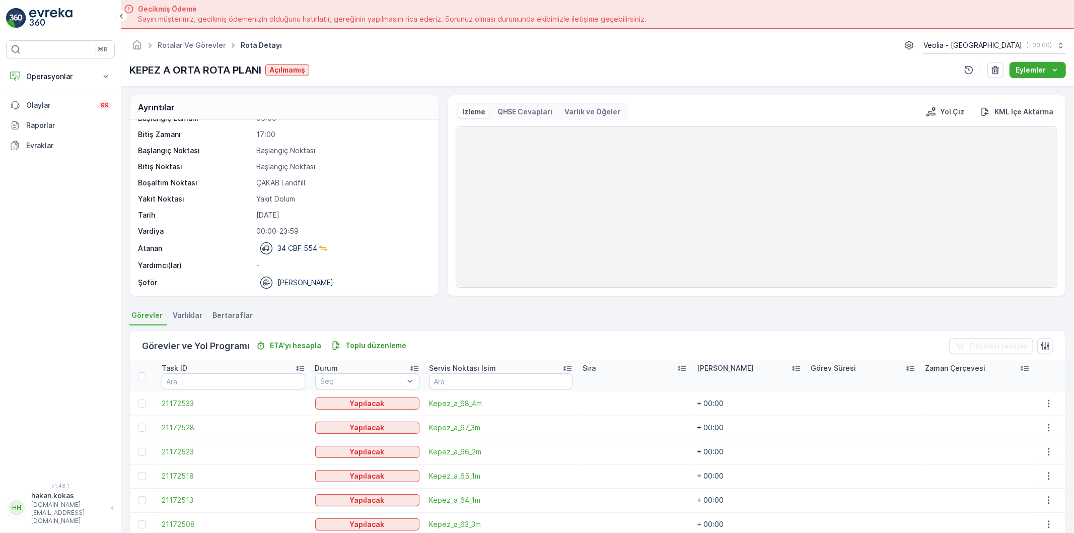
scroll to position [31, 0]
click at [197, 43] on link "Rotalar ve Görevler" at bounding box center [192, 45] width 68 height 9
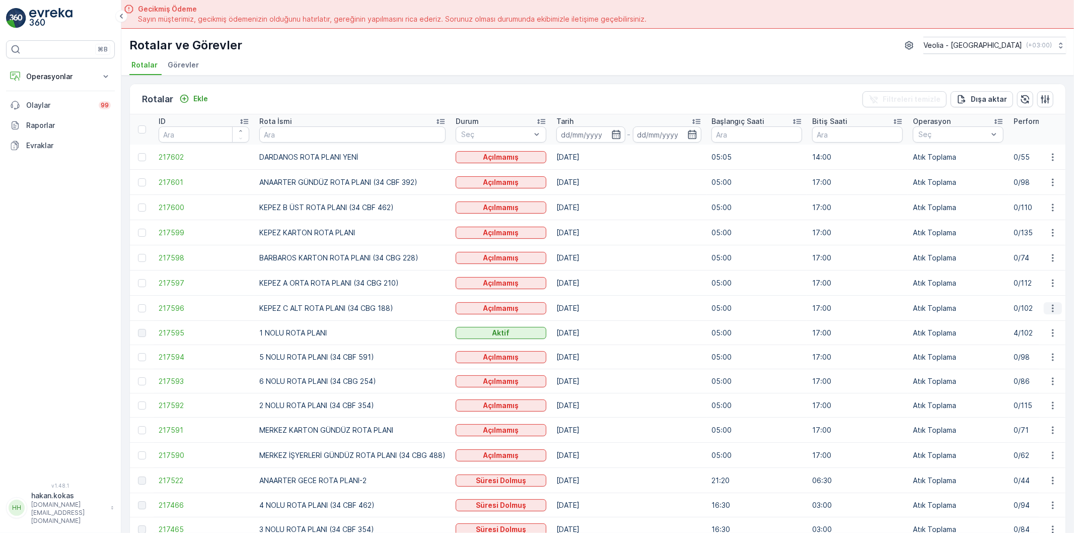
click at [1048, 307] on icon "button" at bounding box center [1052, 308] width 10 height 10
click at [1045, 362] on span "Atanan Kişiyi Değiştir" at bounding box center [1024, 366] width 70 height 10
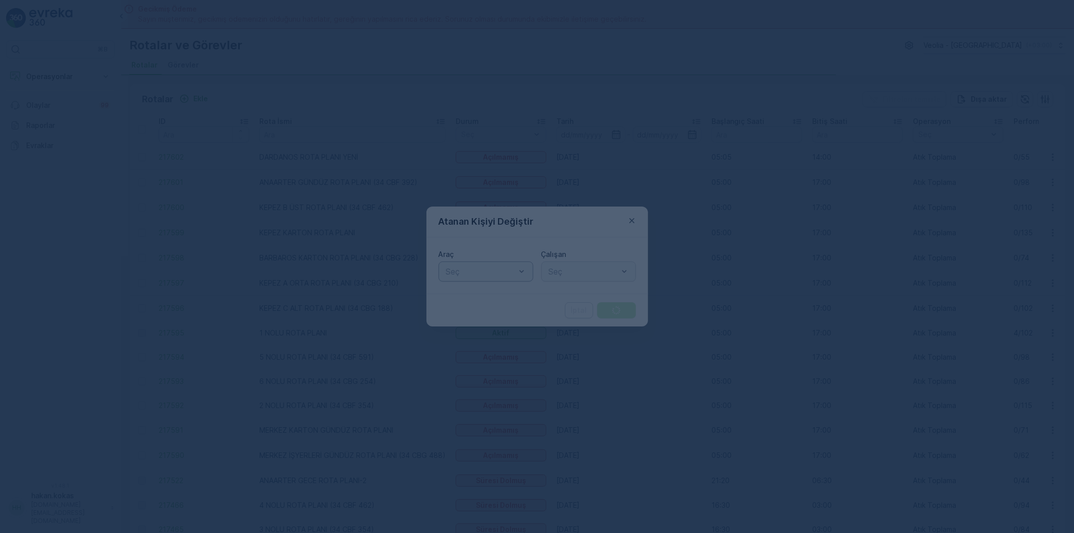
click at [469, 274] on div at bounding box center [480, 271] width 71 height 9
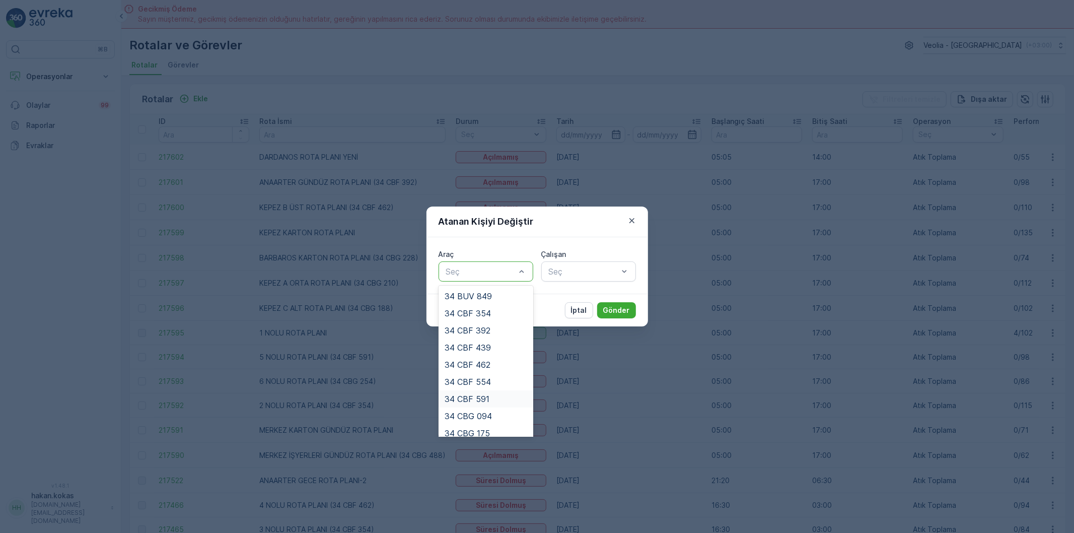
click at [490, 399] on div "34 CBF 591" at bounding box center [485, 398] width 83 height 9
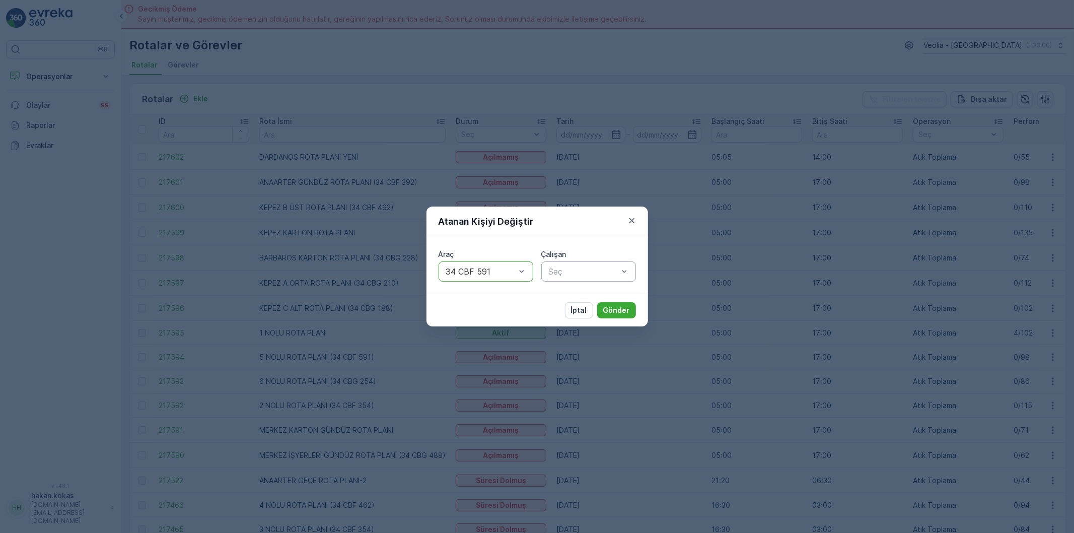
click at [594, 270] on div at bounding box center [583, 271] width 71 height 9
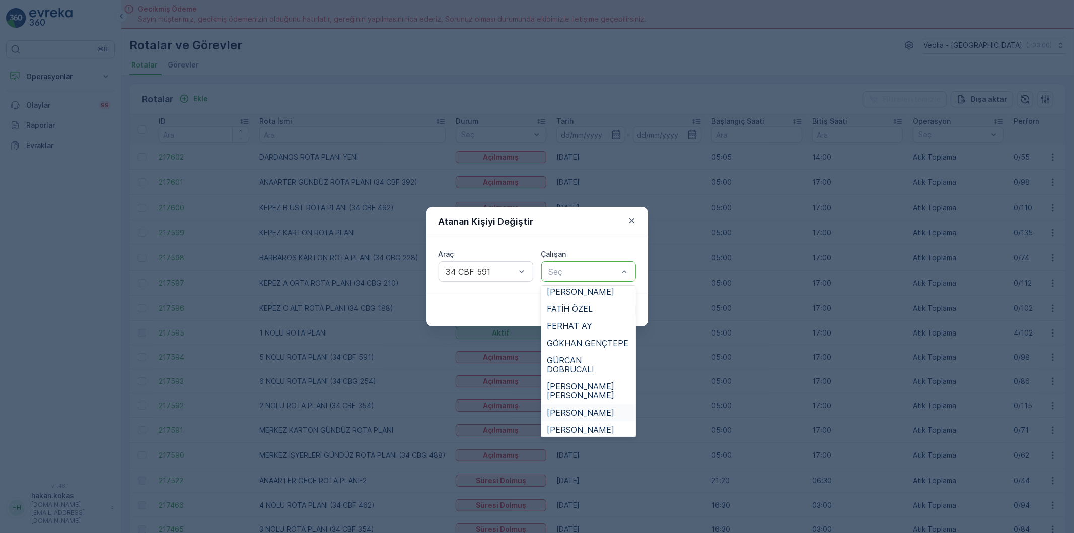
scroll to position [223, 0]
click at [586, 386] on span "[PERSON_NAME]" at bounding box center [580, 390] width 67 height 9
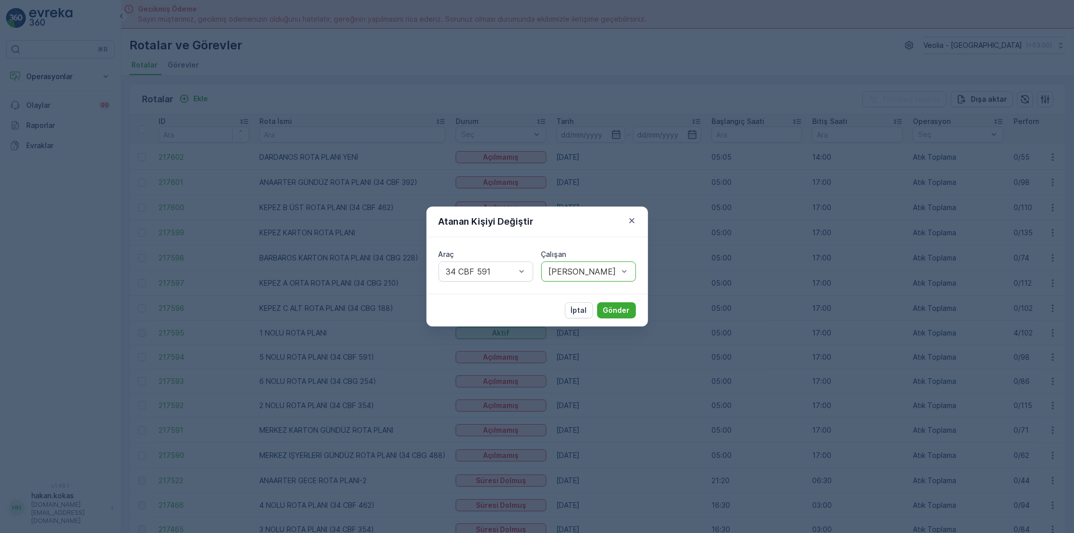
click at [610, 291] on div "Araç 34 CBF 591 Çalışan option HASAN SEVİM, selected. HASAN SEVİM" at bounding box center [536, 265] width 221 height 56
click at [612, 304] on button "Gönder" at bounding box center [616, 310] width 39 height 16
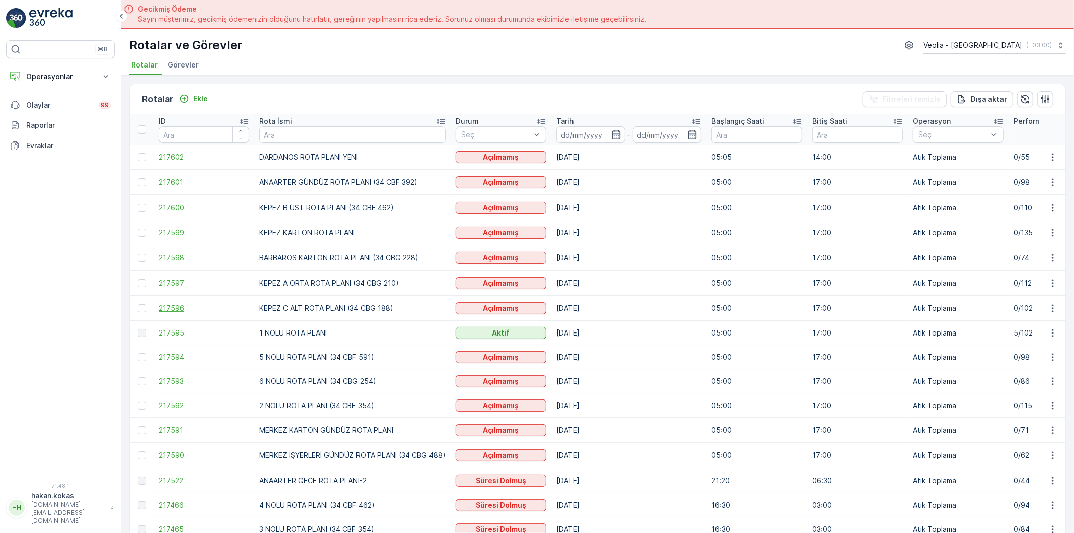
click at [212, 311] on span "217596" at bounding box center [204, 308] width 91 height 10
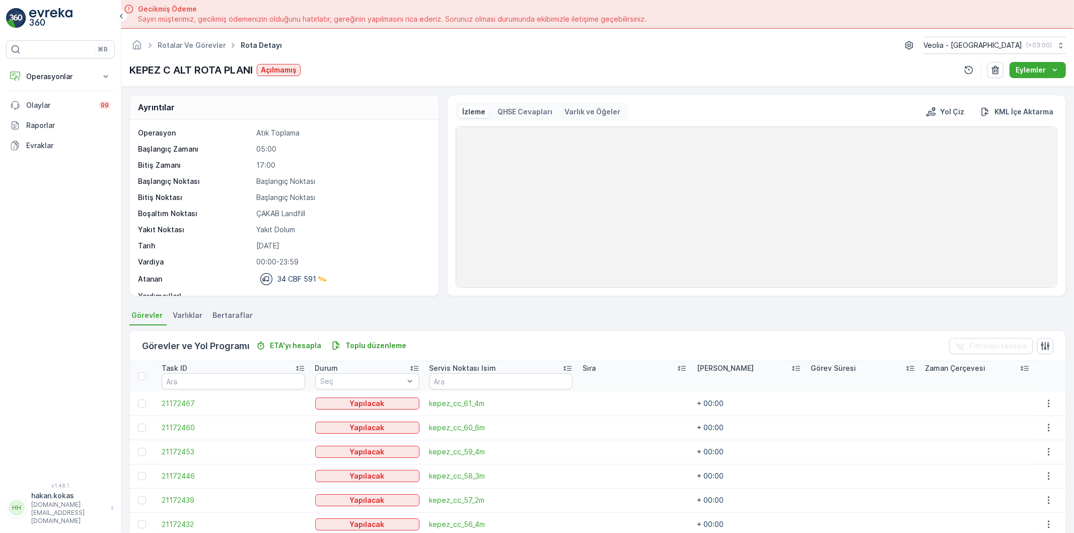
scroll to position [31, 0]
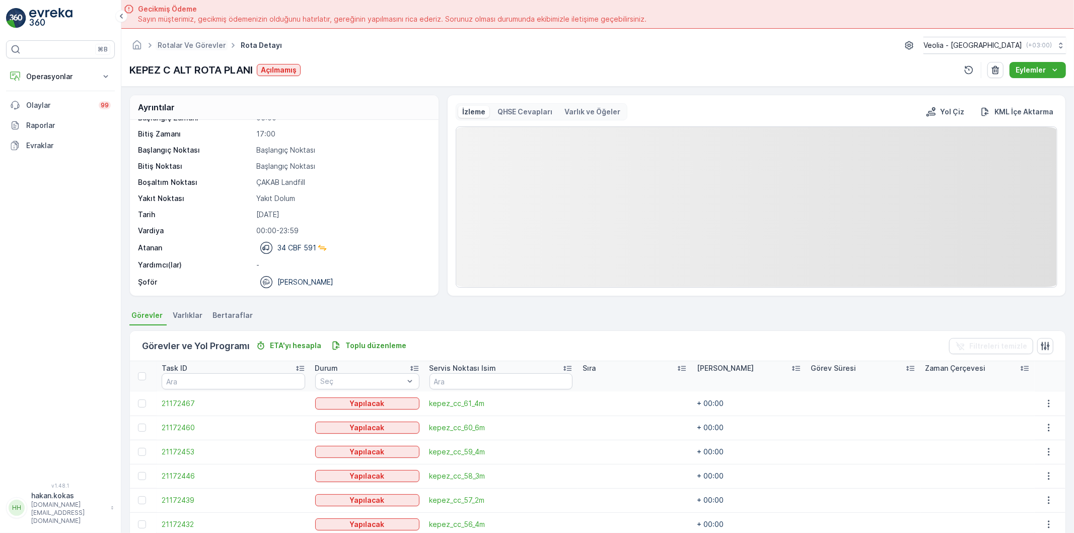
click at [184, 50] on span "Rotalar ve Görevler" at bounding box center [192, 45] width 72 height 10
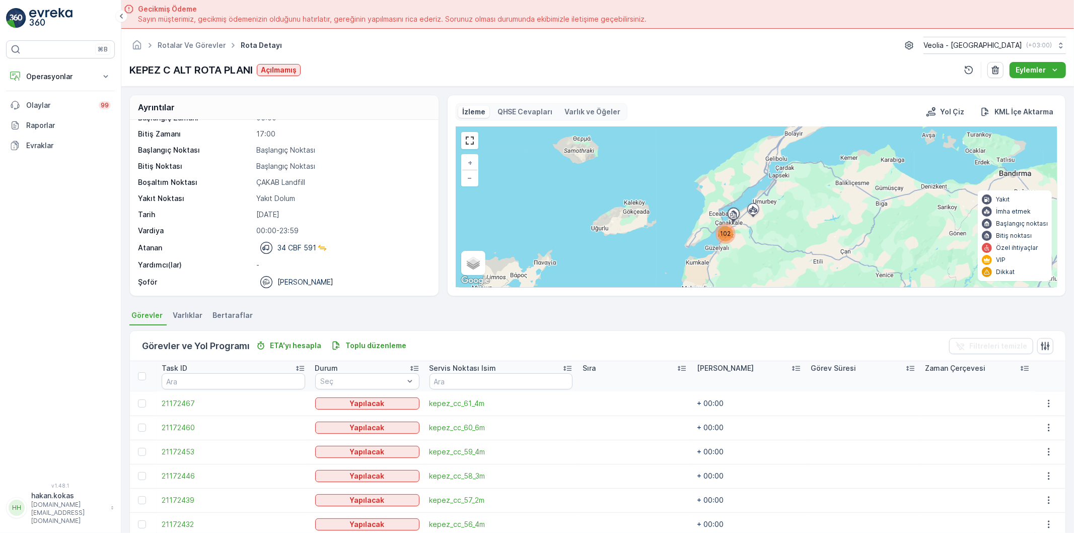
click at [196, 38] on ul "Rotalar ve Görevler" at bounding box center [197, 45] width 83 height 15
click at [195, 46] on link "Rotalar ve Görevler" at bounding box center [192, 45] width 68 height 9
